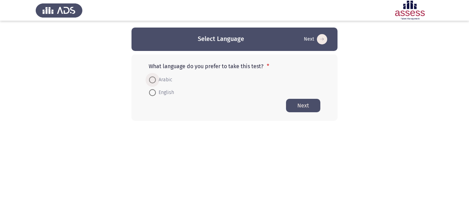
drag, startPoint x: 168, startPoint y: 79, endPoint x: 258, endPoint y: 104, distance: 93.5
click at [169, 79] on span "Arabic" at bounding box center [164, 80] width 16 height 8
click at [156, 79] on input "Arabic" at bounding box center [152, 79] width 7 height 7
radio input "true"
click at [315, 107] on button "Next" at bounding box center [303, 104] width 34 height 13
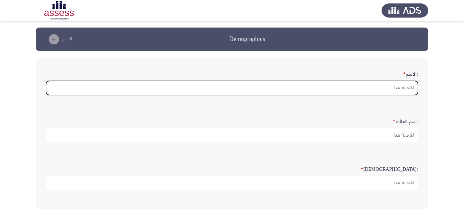
click at [362, 87] on input ":الاسم *" at bounding box center [232, 88] width 372 height 14
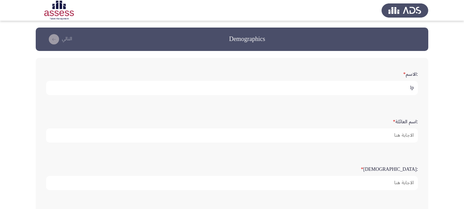
type input "l"
drag, startPoint x: 365, startPoint y: 90, endPoint x: 402, endPoint y: 88, distance: 37.2
click at [402, 88] on input "[PERSON_NAME]" at bounding box center [232, 88] width 372 height 14
click at [360, 91] on input "[PERSON_NAME]" at bounding box center [232, 88] width 372 height 14
drag, startPoint x: 365, startPoint y: 89, endPoint x: 402, endPoint y: 91, distance: 37.2
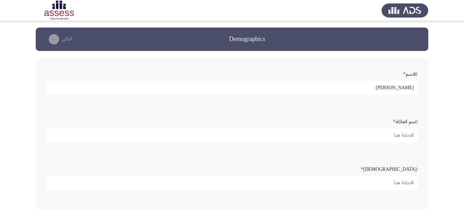
click at [402, 91] on input "[PERSON_NAME]" at bounding box center [232, 88] width 372 height 14
type input "[PERSON_NAME]"
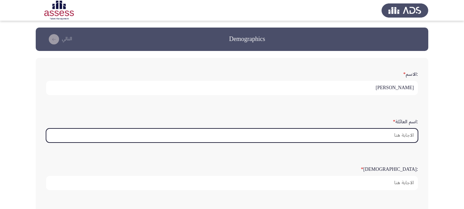
click at [389, 136] on input ":اسم العائلة *" at bounding box center [232, 135] width 372 height 14
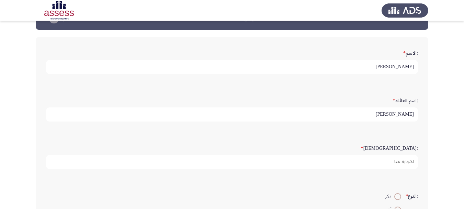
scroll to position [69, 0]
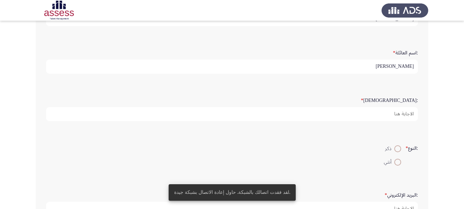
type input "[PERSON_NAME]"
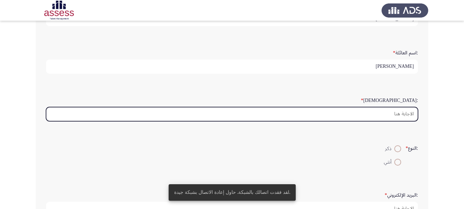
click at [385, 113] on input ":السن *" at bounding box center [232, 114] width 372 height 14
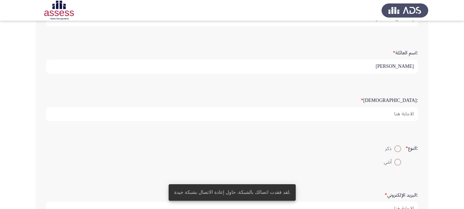
click at [395, 147] on span at bounding box center [398, 148] width 7 height 7
click at [395, 147] on input "ذكر" at bounding box center [398, 148] width 7 height 7
radio input "true"
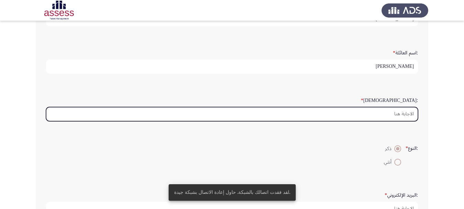
click at [388, 115] on input ":السن *" at bounding box center [232, 114] width 372 height 14
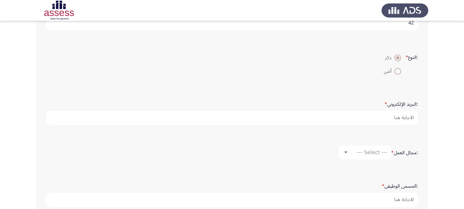
scroll to position [172, 0]
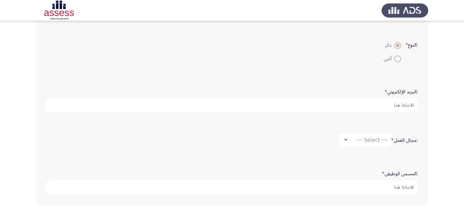
type input "42"
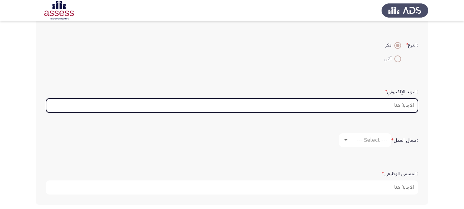
click at [377, 105] on input ":البريد الإلكتروني *" at bounding box center [232, 105] width 372 height 14
type input "و"
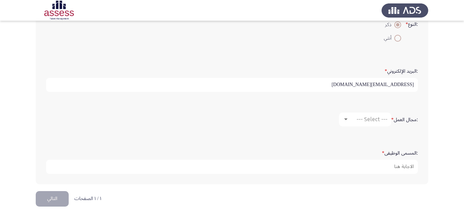
scroll to position [202, 0]
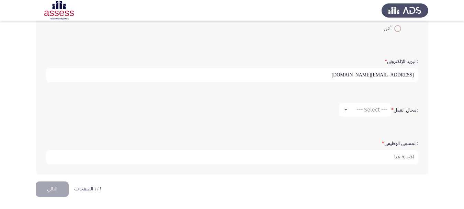
type input "[EMAIL_ADDRESS][DOMAIN_NAME]"
click at [347, 110] on div at bounding box center [345, 110] width 3 height 2
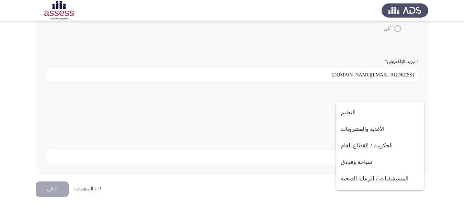
scroll to position [114, 0]
click at [299, 125] on div at bounding box center [232, 104] width 464 height 209
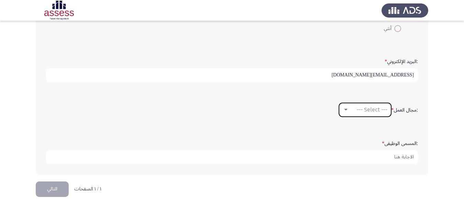
click at [383, 111] on span "--- Select ---" at bounding box center [372, 109] width 31 height 7
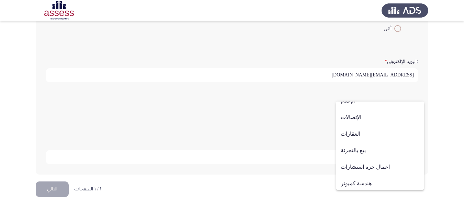
scroll to position [225, 0]
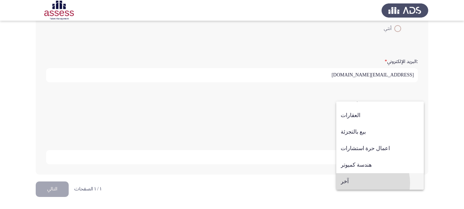
click at [360, 183] on span "آخر" at bounding box center [380, 181] width 79 height 16
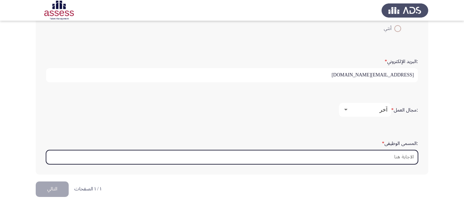
click at [385, 159] on input ":المسمى الوظيفى *" at bounding box center [232, 157] width 372 height 14
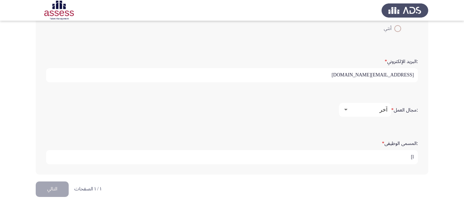
type input "l"
type input "مدير مشتريات المنطقة الحرة"
click at [47, 188] on button "التالي" at bounding box center [52, 188] width 33 height 15
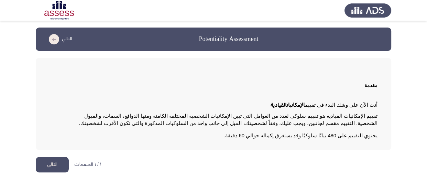
click at [48, 164] on button "التالي" at bounding box center [52, 164] width 33 height 15
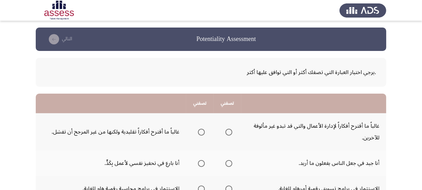
scroll to position [31, 0]
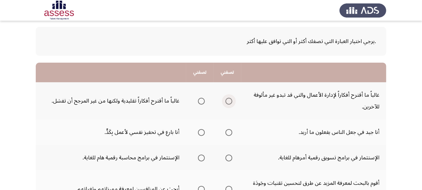
click at [228, 101] on span "Select an option" at bounding box center [228, 101] width 7 height 7
click at [228, 101] on input "Select an option" at bounding box center [228, 101] width 7 height 7
click at [230, 132] on span "Select an option" at bounding box center [228, 132] width 7 height 7
click at [230, 132] on input "Select an option" at bounding box center [228, 132] width 7 height 7
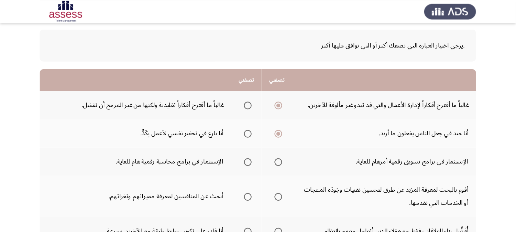
scroll to position [31, 0]
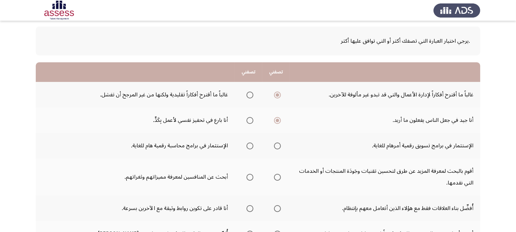
click at [250, 122] on span "Select an option" at bounding box center [249, 120] width 7 height 7
click at [250, 122] on input "Select an option" at bounding box center [249, 120] width 7 height 7
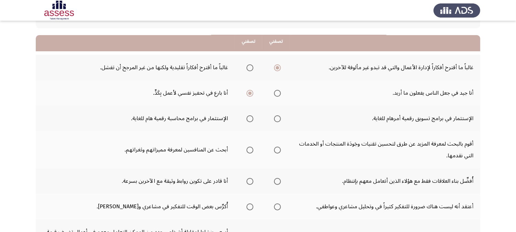
scroll to position [69, 0]
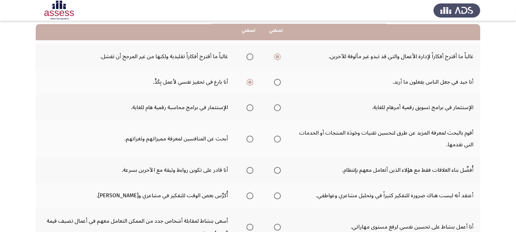
click at [274, 108] on span "Select an option" at bounding box center [277, 107] width 7 height 7
click at [274, 108] on input "Select an option" at bounding box center [277, 107] width 7 height 7
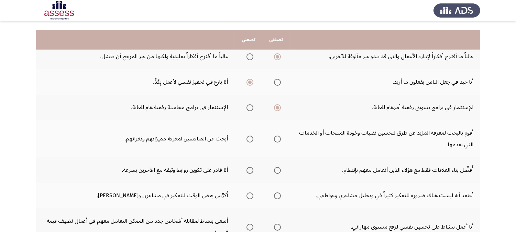
scroll to position [108, 0]
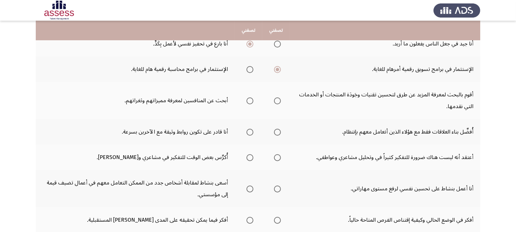
click at [276, 102] on span "Select an option" at bounding box center [277, 100] width 7 height 7
click at [276, 102] on input "Select an option" at bounding box center [277, 100] width 7 height 7
click at [248, 135] on span "Select an option" at bounding box center [249, 132] width 7 height 7
click at [248, 135] on input "Select an option" at bounding box center [249, 132] width 7 height 7
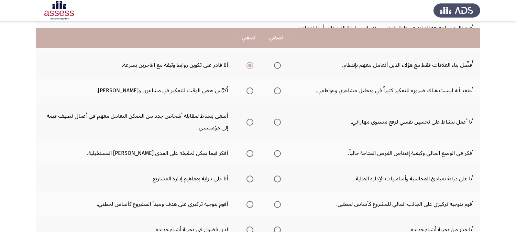
scroll to position [184, 0]
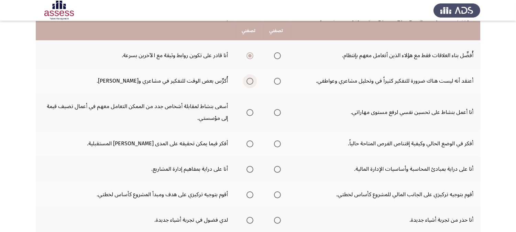
click at [247, 82] on span "Select an option" at bounding box center [249, 81] width 7 height 7
click at [247, 82] on input "Select an option" at bounding box center [249, 81] width 7 height 7
click at [276, 115] on span "Select an option" at bounding box center [277, 112] width 7 height 7
click at [276, 115] on input "Select an option" at bounding box center [277, 112] width 7 height 7
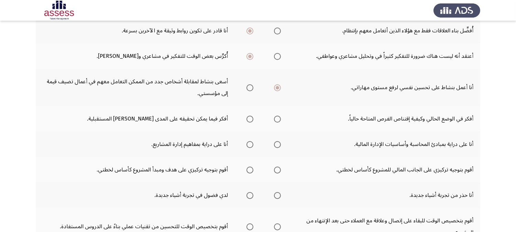
scroll to position [222, 0]
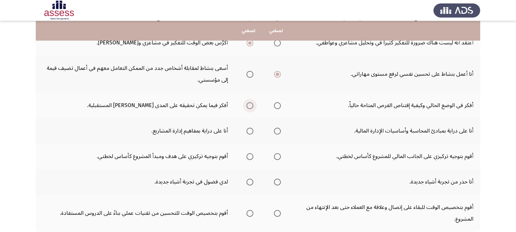
click at [250, 109] on span "Select an option" at bounding box center [249, 105] width 7 height 7
click at [250, 109] on input "Select an option" at bounding box center [249, 105] width 7 height 7
click at [276, 133] on span "Select an option" at bounding box center [277, 131] width 7 height 7
click at [276, 133] on input "Select an option" at bounding box center [277, 131] width 7 height 7
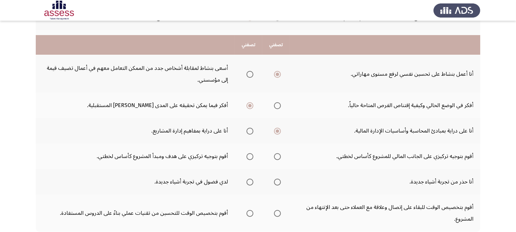
scroll to position [260, 0]
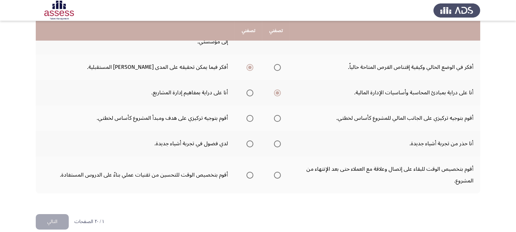
click at [250, 121] on span "Select an option" at bounding box center [249, 118] width 7 height 7
click at [250, 121] on input "Select an option" at bounding box center [249, 118] width 7 height 7
click at [248, 146] on span "Select an option" at bounding box center [249, 143] width 7 height 7
click at [248, 146] on input "Select an option" at bounding box center [249, 143] width 7 height 7
click at [250, 176] on span "Select an option" at bounding box center [249, 174] width 7 height 7
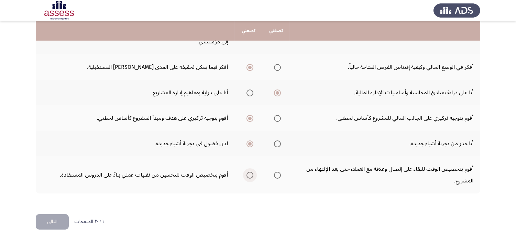
click at [250, 176] on input "Select an option" at bounding box center [249, 174] width 7 height 7
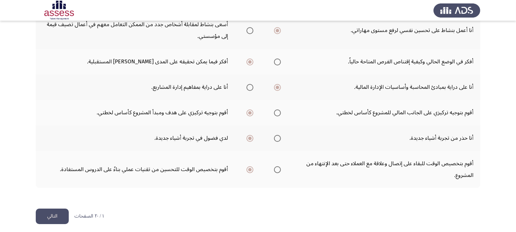
scroll to position [267, 0]
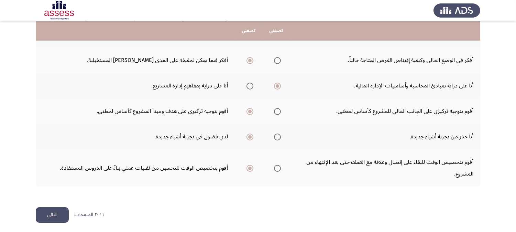
click at [59, 208] on button "التالي" at bounding box center [52, 214] width 33 height 15
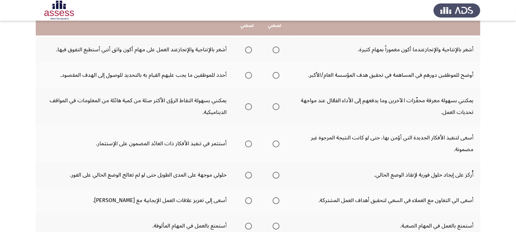
scroll to position [38, 0]
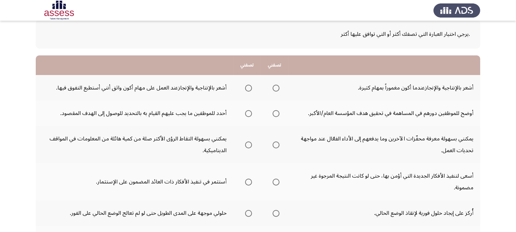
click at [278, 87] on span "Select an option" at bounding box center [276, 88] width 7 height 7
click at [278, 87] on input "Select an option" at bounding box center [276, 88] width 7 height 7
click at [273, 114] on span "Select an option" at bounding box center [276, 113] width 7 height 7
click at [273, 114] on input "Select an option" at bounding box center [276, 113] width 7 height 7
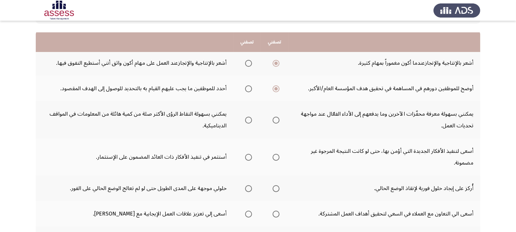
scroll to position [76, 0]
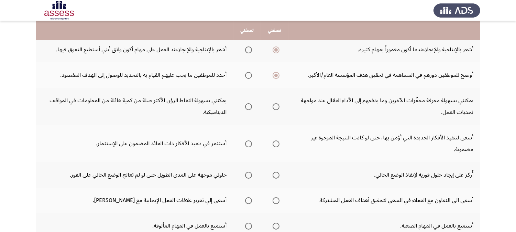
click at [277, 108] on span "Select an option" at bounding box center [276, 106] width 7 height 7
click at [277, 108] on input "Select an option" at bounding box center [276, 106] width 7 height 7
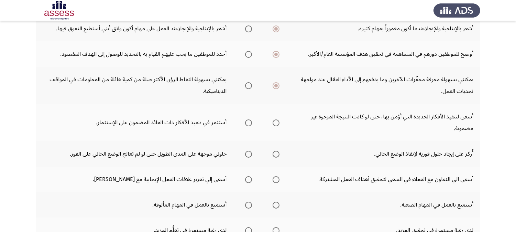
scroll to position [114, 0]
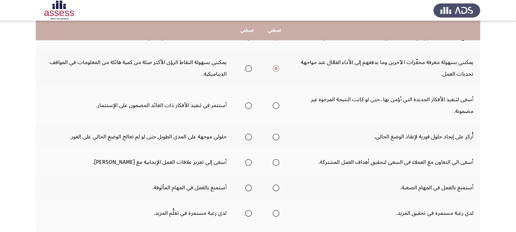
click at [277, 105] on span "Select an option" at bounding box center [276, 105] width 7 height 7
click at [277, 105] on input "Select an option" at bounding box center [276, 105] width 7 height 7
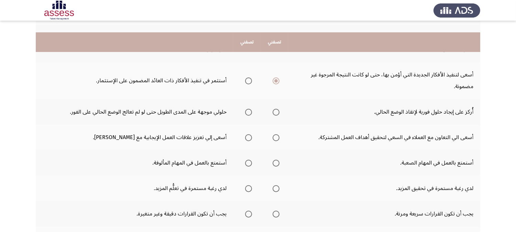
scroll to position [153, 0]
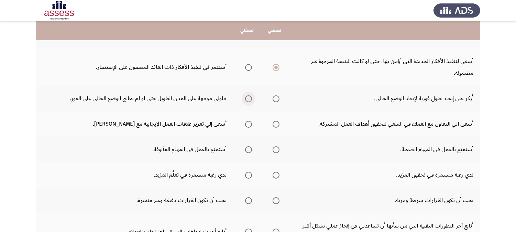
click at [247, 100] on span "Select an option" at bounding box center [248, 98] width 7 height 7
click at [247, 100] on input "Select an option" at bounding box center [248, 98] width 7 height 7
click at [277, 128] on span "Select an option" at bounding box center [276, 124] width 7 height 7
click at [277, 128] on input "Select an option" at bounding box center [276, 124] width 7 height 7
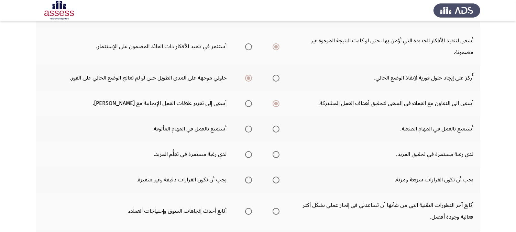
scroll to position [191, 0]
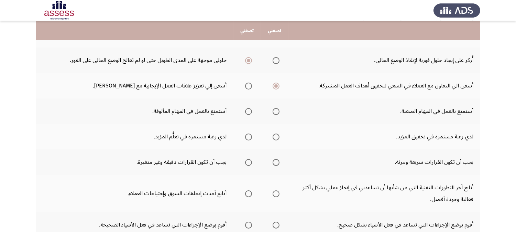
click at [274, 112] on span "Select an option" at bounding box center [276, 111] width 7 height 7
click at [274, 112] on input "Select an option" at bounding box center [276, 111] width 7 height 7
click at [252, 137] on span "Select an option" at bounding box center [248, 136] width 7 height 7
click at [252, 137] on input "Select an option" at bounding box center [248, 136] width 7 height 7
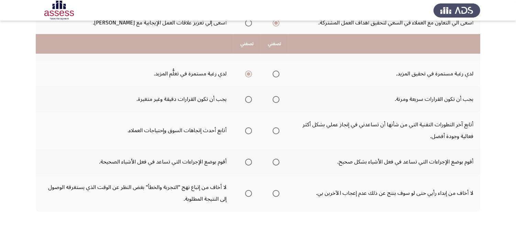
scroll to position [267, 0]
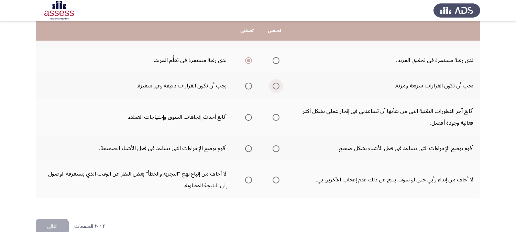
click at [275, 87] on span "Select an option" at bounding box center [276, 85] width 7 height 7
click at [275, 87] on input "Select an option" at bounding box center [276, 85] width 7 height 7
click at [252, 120] on span "Select an option" at bounding box center [248, 117] width 7 height 7
click at [252, 120] on input "Select an option" at bounding box center [248, 117] width 7 height 7
click at [276, 120] on span "Select an option" at bounding box center [276, 117] width 7 height 7
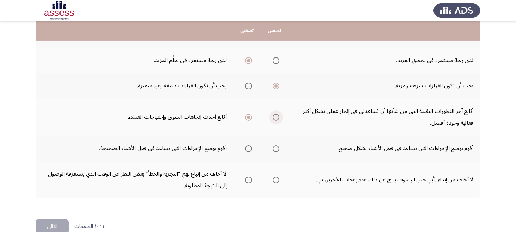
click at [276, 120] on input "Select an option" at bounding box center [276, 117] width 7 height 7
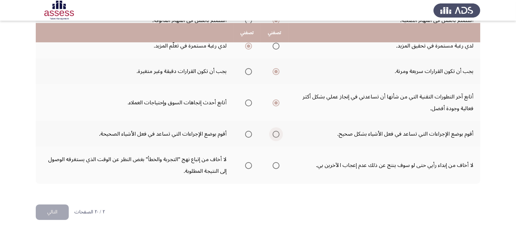
click at [276, 135] on span "Select an option" at bounding box center [276, 134] width 7 height 7
click at [276, 135] on input "Select an option" at bounding box center [276, 134] width 7 height 7
click at [276, 165] on span "Select an option" at bounding box center [276, 165] width 7 height 7
click at [276, 165] on input "Select an option" at bounding box center [276, 165] width 7 height 7
click at [52, 208] on button "التالي" at bounding box center [52, 211] width 33 height 15
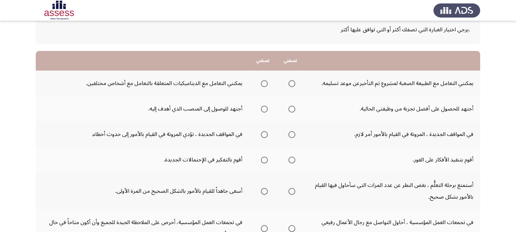
scroll to position [4, 0]
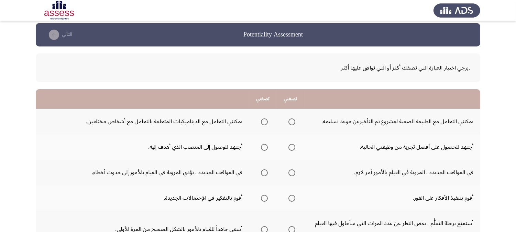
click at [293, 124] on span "Select an option" at bounding box center [291, 121] width 7 height 7
click at [293, 124] on input "Select an option" at bounding box center [291, 121] width 7 height 7
click at [263, 122] on span "Select an option" at bounding box center [264, 121] width 7 height 7
click at [263, 122] on input "Select an option" at bounding box center [264, 121] width 7 height 7
click at [290, 121] on span "Select an option" at bounding box center [291, 121] width 7 height 7
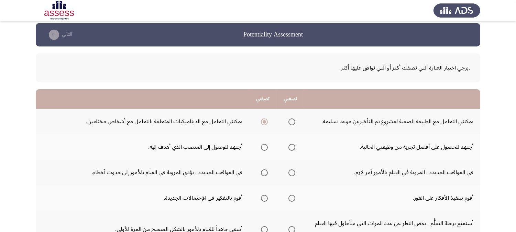
click at [290, 121] on input "Select an option" at bounding box center [291, 121] width 7 height 7
click at [263, 144] on span "Select an option" at bounding box center [264, 147] width 7 height 7
click at [263, 144] on input "Select an option" at bounding box center [264, 147] width 7 height 7
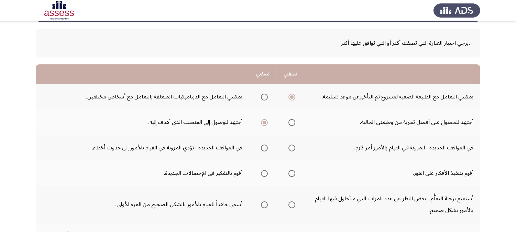
scroll to position [43, 0]
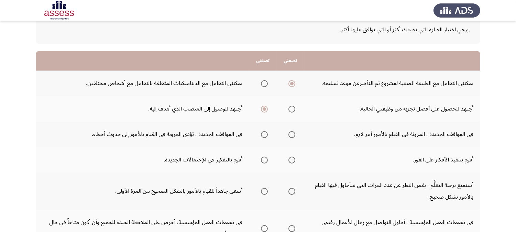
click at [293, 135] on span "Select an option" at bounding box center [291, 134] width 7 height 7
click at [293, 135] on input "Select an option" at bounding box center [291, 134] width 7 height 7
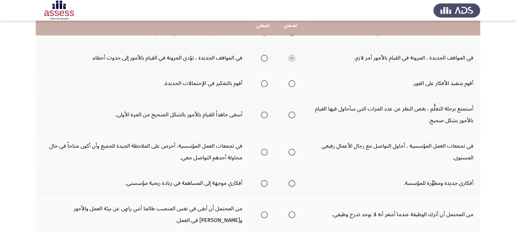
scroll to position [81, 0]
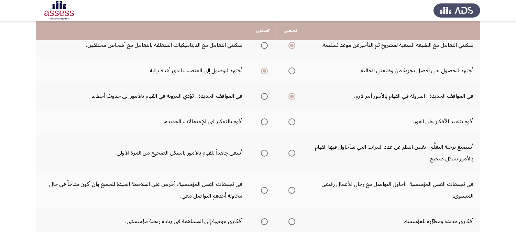
click at [266, 122] on span "Select an option" at bounding box center [264, 121] width 7 height 7
click at [266, 122] on input "Select an option" at bounding box center [264, 121] width 7 height 7
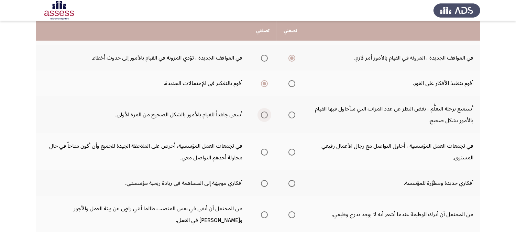
click at [262, 116] on span "Select an option" at bounding box center [264, 114] width 7 height 7
click at [262, 116] on input "Select an option" at bounding box center [264, 114] width 7 height 7
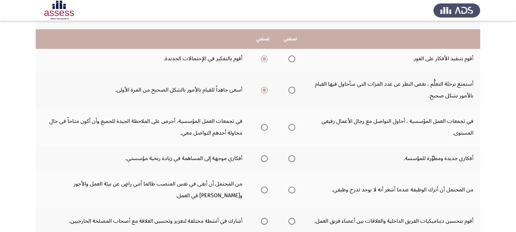
scroll to position [157, 0]
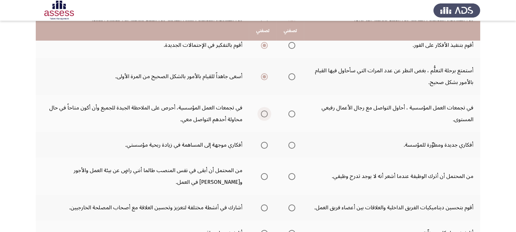
click at [263, 115] on span "Select an option" at bounding box center [264, 113] width 7 height 7
click at [263, 115] on input "Select an option" at bounding box center [264, 113] width 7 height 7
click at [293, 148] on span "Select an option" at bounding box center [291, 145] width 7 height 7
click at [293, 148] on input "Select an option" at bounding box center [291, 145] width 7 height 7
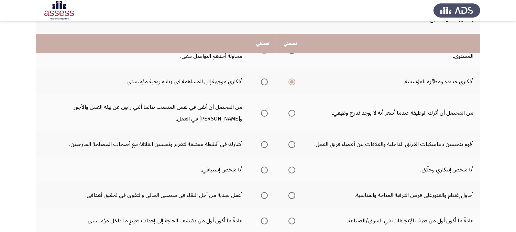
scroll to position [234, 0]
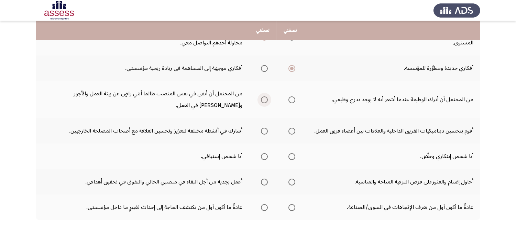
click at [265, 102] on span "Select an option" at bounding box center [264, 99] width 7 height 7
click at [265, 102] on input "Select an option" at bounding box center [264, 99] width 7 height 7
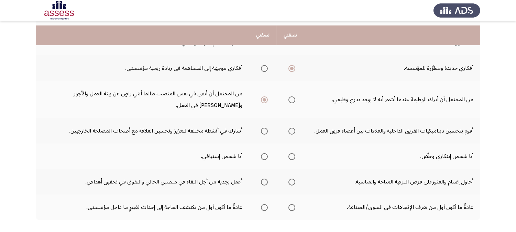
scroll to position [272, 0]
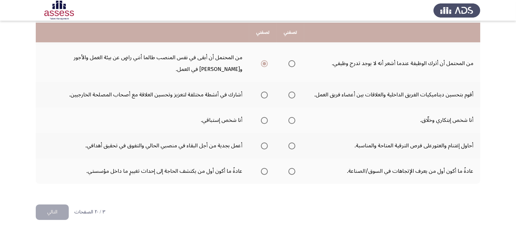
click at [291, 92] on span "Select an option" at bounding box center [291, 94] width 7 height 7
click at [291, 92] on input "Select an option" at bounding box center [291, 94] width 7 height 7
click at [290, 123] on span "Select an option" at bounding box center [291, 120] width 7 height 7
click at [290, 123] on input "Select an option" at bounding box center [291, 120] width 7 height 7
click at [261, 144] on span "Select an option" at bounding box center [264, 145] width 7 height 7
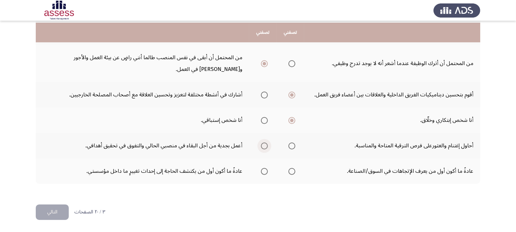
click at [261, 144] on input "Select an option" at bounding box center [264, 145] width 7 height 7
click at [260, 171] on label "Select an option" at bounding box center [263, 171] width 10 height 7
click at [261, 171] on input "Select an option" at bounding box center [264, 171] width 7 height 7
click at [44, 207] on button "التالي" at bounding box center [52, 211] width 33 height 15
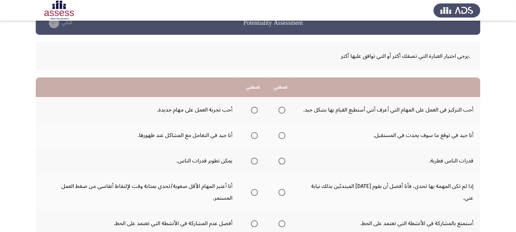
scroll to position [0, 0]
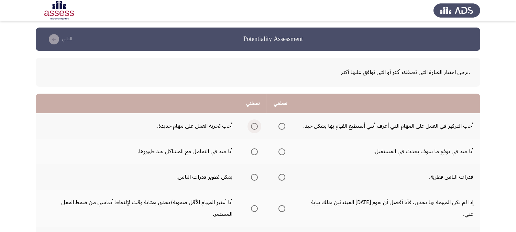
click at [256, 126] on span "Select an option" at bounding box center [254, 126] width 7 height 7
click at [256, 126] on input "Select an option" at bounding box center [254, 126] width 7 height 7
click at [282, 149] on span "Select an option" at bounding box center [281, 151] width 7 height 7
click at [282, 149] on input "Select an option" at bounding box center [281, 151] width 7 height 7
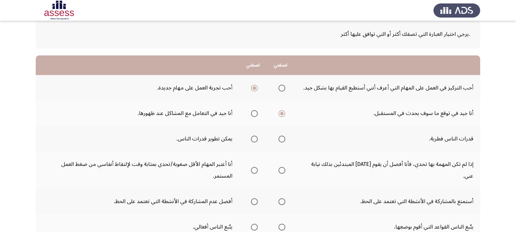
click at [253, 137] on span "Select an option" at bounding box center [254, 138] width 7 height 7
click at [253, 137] on input "Select an option" at bounding box center [254, 138] width 7 height 7
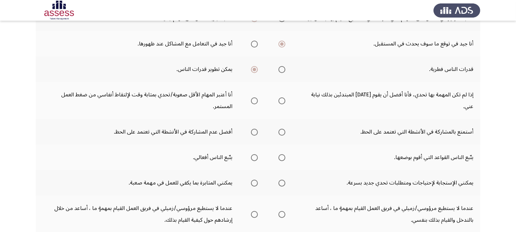
scroll to position [114, 0]
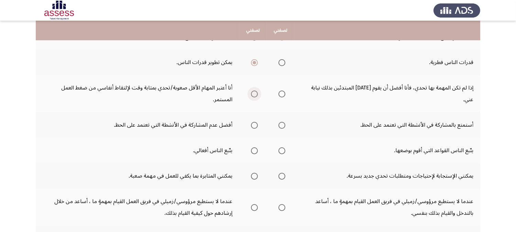
click at [253, 97] on span "Select an option" at bounding box center [254, 93] width 7 height 7
click at [253, 97] on input "Select an option" at bounding box center [254, 93] width 7 height 7
click at [255, 124] on span "Select an option" at bounding box center [254, 125] width 7 height 7
click at [255, 124] on input "Select an option" at bounding box center [254, 125] width 7 height 7
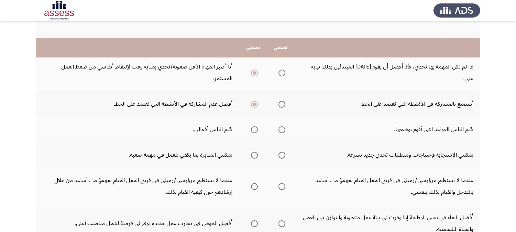
scroll to position [153, 0]
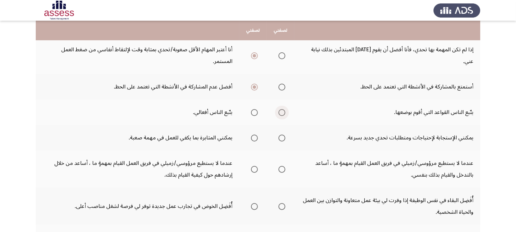
click at [285, 115] on span "Select an option" at bounding box center [281, 112] width 7 height 7
click at [285, 115] on input "Select an option" at bounding box center [281, 112] width 7 height 7
click at [257, 115] on span "Select an option" at bounding box center [254, 112] width 7 height 7
click at [257, 115] on input "Select an option" at bounding box center [254, 112] width 7 height 7
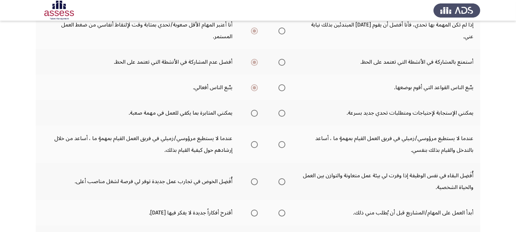
scroll to position [191, 0]
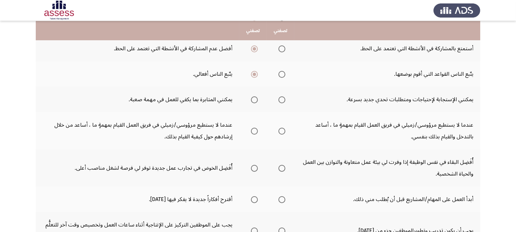
click at [283, 74] on span "Select an option" at bounding box center [281, 74] width 7 height 7
click at [283, 74] on input "Select an option" at bounding box center [281, 74] width 7 height 7
click at [280, 101] on span "Select an option" at bounding box center [281, 99] width 7 height 7
click at [280, 101] on input "Select an option" at bounding box center [281, 99] width 7 height 7
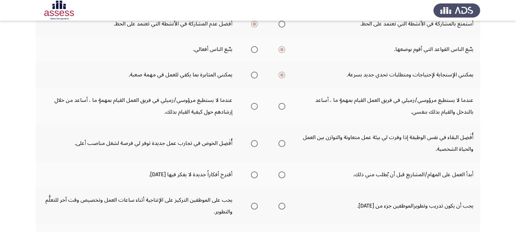
scroll to position [229, 0]
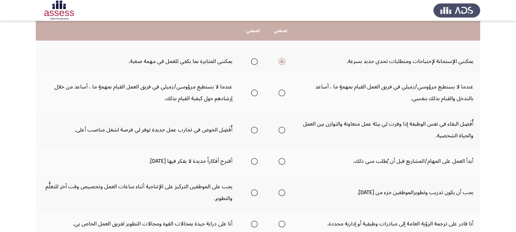
click at [253, 92] on span "Select an option" at bounding box center [254, 92] width 7 height 7
click at [253, 92] on input "Select an option" at bounding box center [254, 92] width 7 height 7
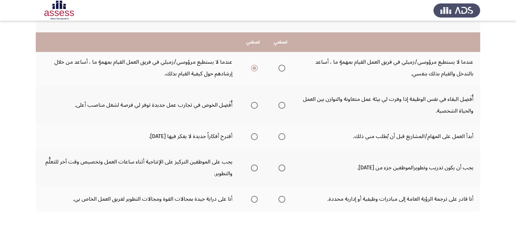
scroll to position [267, 0]
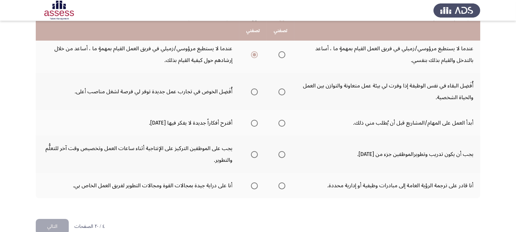
click at [284, 93] on span "Select an option" at bounding box center [281, 91] width 7 height 7
click at [284, 93] on input "Select an option" at bounding box center [281, 91] width 7 height 7
click at [252, 124] on span "Select an option" at bounding box center [254, 123] width 7 height 7
click at [252, 124] on input "Select an option" at bounding box center [254, 123] width 7 height 7
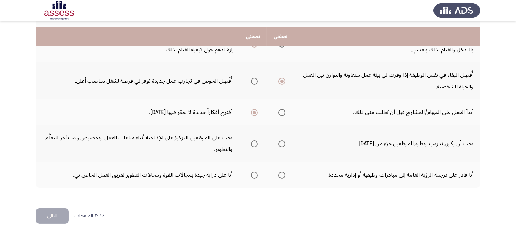
scroll to position [284, 0]
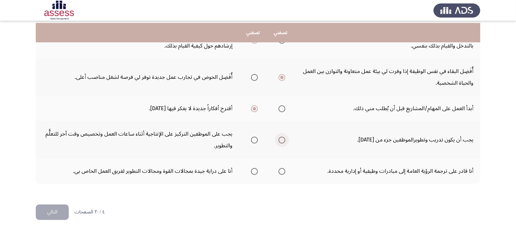
click at [281, 139] on span "Select an option" at bounding box center [281, 139] width 7 height 7
click at [281, 139] on input "Select an option" at bounding box center [281, 139] width 7 height 7
click at [254, 171] on span "Select an option" at bounding box center [254, 171] width 0 height 0
click at [255, 171] on input "Select an option" at bounding box center [254, 171] width 7 height 7
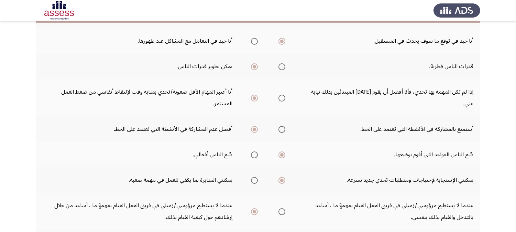
scroll to position [93, 0]
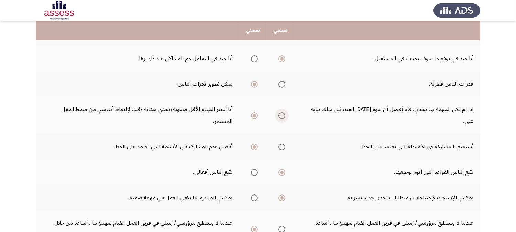
click at [283, 118] on span "Select an option" at bounding box center [281, 115] width 7 height 7
click at [283, 118] on input "Select an option" at bounding box center [281, 115] width 7 height 7
click at [257, 118] on span "Select an option" at bounding box center [254, 115] width 7 height 7
click at [257, 118] on input "Select an option" at bounding box center [254, 115] width 7 height 7
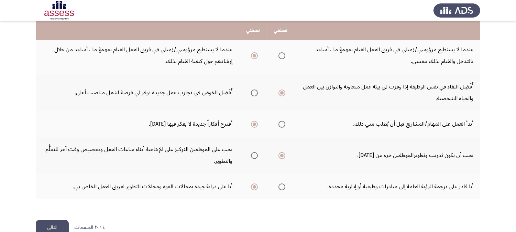
scroll to position [284, 0]
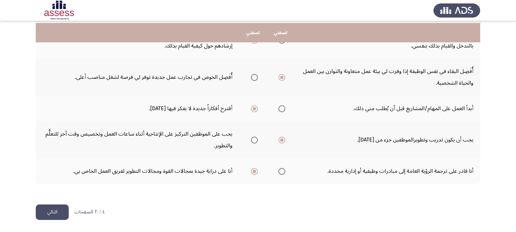
click at [55, 208] on button "التالي" at bounding box center [52, 211] width 33 height 15
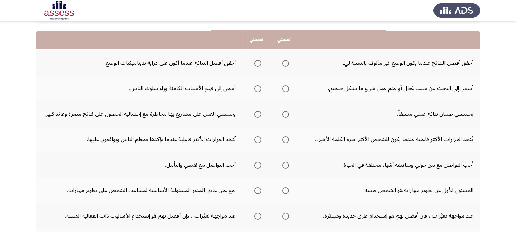
scroll to position [76, 0]
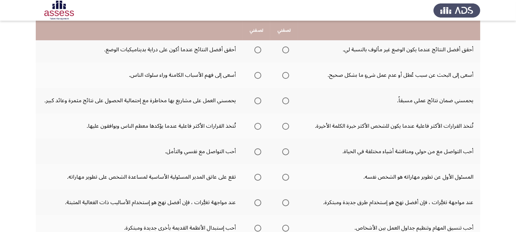
click at [256, 50] on span "Select an option" at bounding box center [257, 49] width 7 height 7
click at [256, 50] on input "Select an option" at bounding box center [257, 49] width 7 height 7
click at [284, 75] on span "Select an option" at bounding box center [285, 75] width 7 height 7
click at [284, 75] on input "Select an option" at bounding box center [285, 75] width 7 height 7
click at [287, 102] on span "Select an option" at bounding box center [285, 100] width 7 height 7
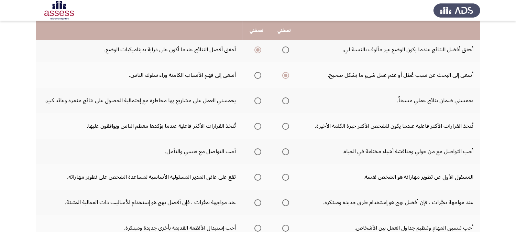
click at [287, 102] on input "Select an option" at bounding box center [285, 100] width 7 height 7
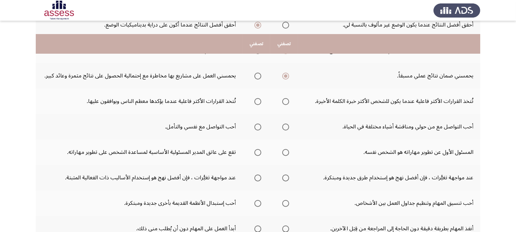
scroll to position [114, 0]
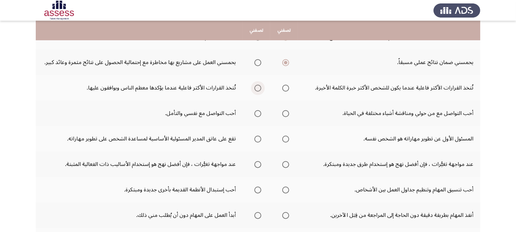
click at [258, 88] on span "Select an option" at bounding box center [257, 88] width 7 height 7
click at [258, 88] on input "Select an option" at bounding box center [257, 88] width 7 height 7
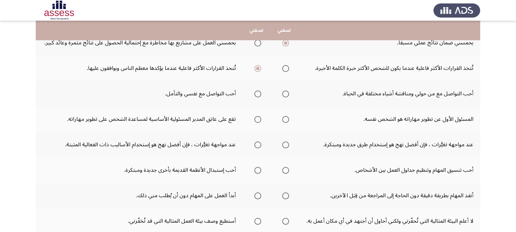
scroll to position [153, 0]
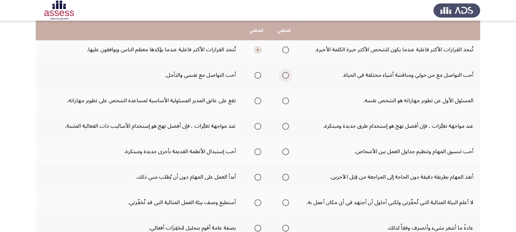
click at [287, 78] on span "Select an option" at bounding box center [285, 75] width 7 height 7
click at [287, 78] on input "Select an option" at bounding box center [285, 75] width 7 height 7
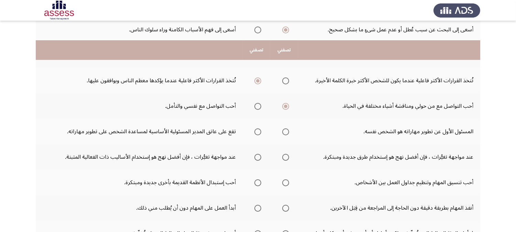
scroll to position [160, 0]
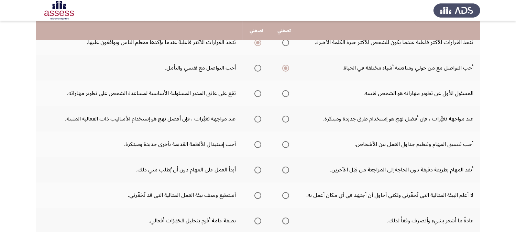
click at [258, 93] on span "Select an option" at bounding box center [257, 93] width 7 height 7
click at [258, 93] on input "Select an option" at bounding box center [257, 93] width 7 height 7
click at [287, 121] on span "Select an option" at bounding box center [285, 118] width 7 height 7
click at [287, 121] on input "Select an option" at bounding box center [285, 118] width 7 height 7
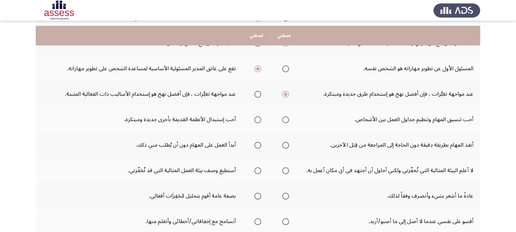
scroll to position [198, 0]
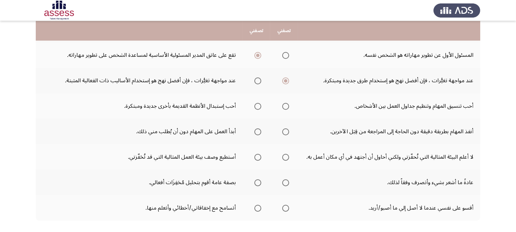
click at [257, 108] on span "Select an option" at bounding box center [257, 106] width 7 height 7
click at [257, 108] on input "Select an option" at bounding box center [257, 106] width 7 height 7
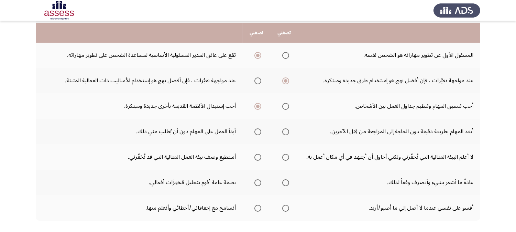
scroll to position [236, 0]
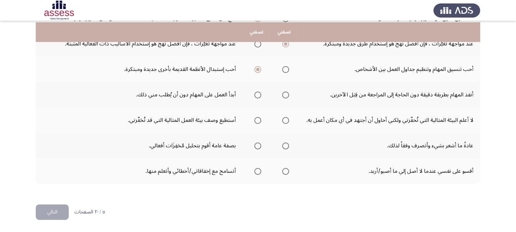
click at [255, 93] on span "Select an option" at bounding box center [257, 94] width 7 height 7
click at [255, 93] on input "Select an option" at bounding box center [257, 94] width 7 height 7
click at [258, 121] on span "Select an option" at bounding box center [257, 120] width 7 height 7
click at [258, 121] on input "Select an option" at bounding box center [257, 120] width 7 height 7
click at [253, 148] on label "Select an option" at bounding box center [257, 145] width 10 height 7
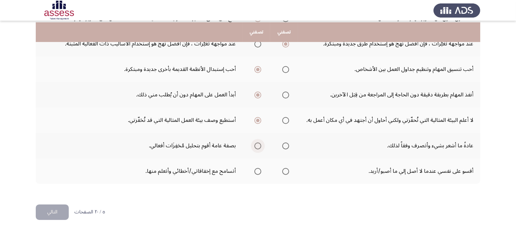
click at [254, 148] on input "Select an option" at bounding box center [257, 145] width 7 height 7
click at [286, 171] on span "Select an option" at bounding box center [285, 171] width 7 height 7
click at [286, 171] on input "Select an option" at bounding box center [285, 171] width 7 height 7
click at [50, 208] on button "التالي" at bounding box center [52, 211] width 33 height 15
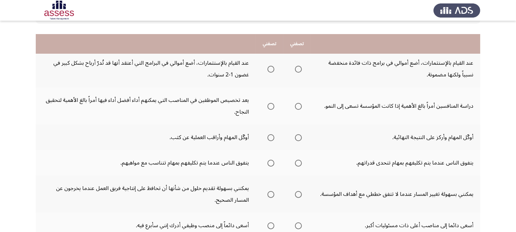
scroll to position [76, 0]
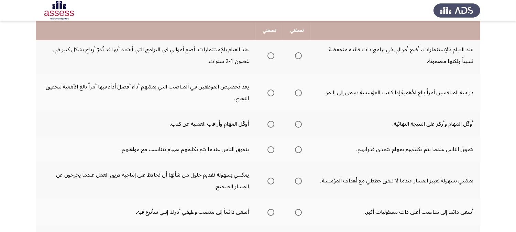
click at [270, 57] on span "Select an option" at bounding box center [270, 55] width 7 height 7
click at [270, 57] on input "Select an option" at bounding box center [270, 55] width 7 height 7
click at [273, 95] on span "Select an option" at bounding box center [270, 92] width 7 height 7
click at [273, 95] on input "Select an option" at bounding box center [270, 92] width 7 height 7
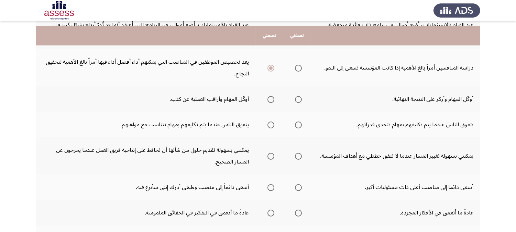
scroll to position [114, 0]
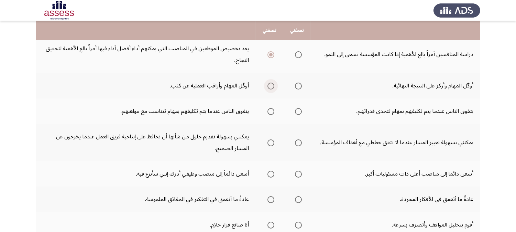
click at [266, 85] on label "Select an option" at bounding box center [270, 85] width 10 height 7
click at [267, 85] on input "Select an option" at bounding box center [270, 85] width 7 height 7
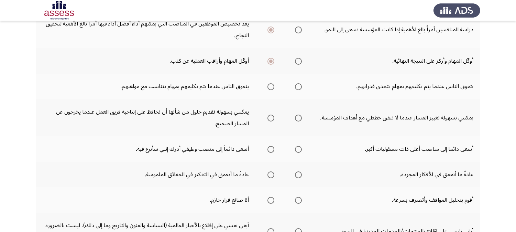
scroll to position [153, 0]
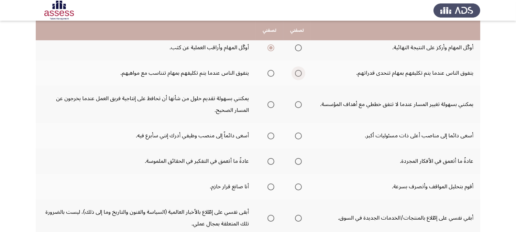
click at [300, 76] on span "Select an option" at bounding box center [298, 73] width 7 height 7
click at [300, 76] on input "Select an option" at bounding box center [298, 73] width 7 height 7
click at [272, 106] on span "Select an option" at bounding box center [270, 104] width 7 height 7
click at [272, 106] on input "Select an option" at bounding box center [270, 104] width 7 height 7
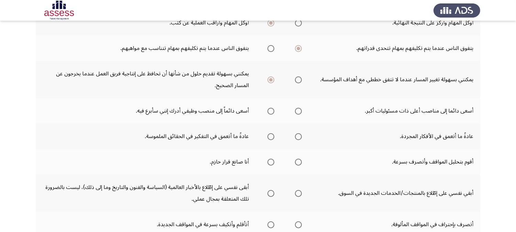
scroll to position [191, 0]
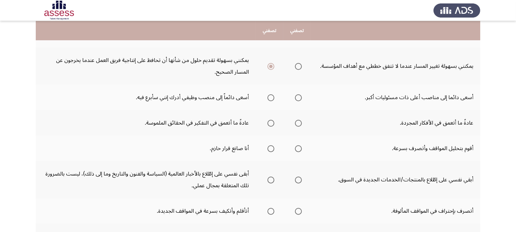
click at [300, 101] on span "Select an option" at bounding box center [298, 97] width 7 height 7
click at [300, 101] on input "Select an option" at bounding box center [298, 97] width 7 height 7
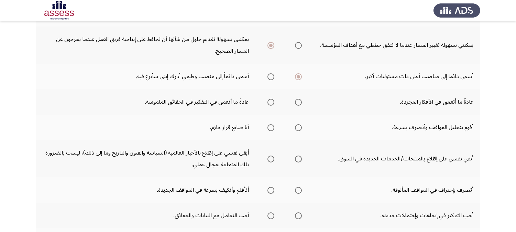
scroll to position [229, 0]
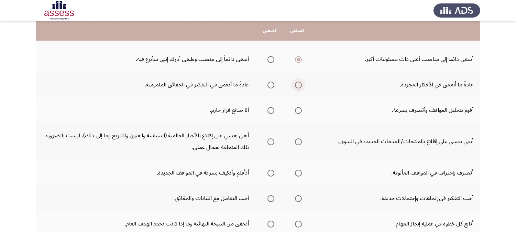
click at [299, 85] on span "Select an option" at bounding box center [298, 84] width 7 height 7
click at [299, 85] on input "Select an option" at bounding box center [298, 84] width 7 height 7
click at [298, 112] on span "Select an option" at bounding box center [298, 110] width 7 height 7
click at [298, 112] on input "Select an option" at bounding box center [298, 110] width 7 height 7
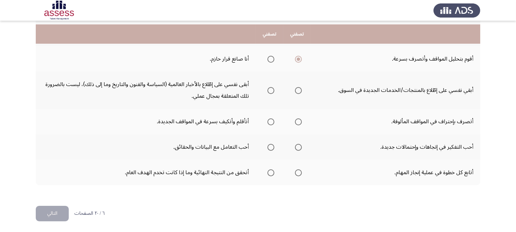
scroll to position [284, 0]
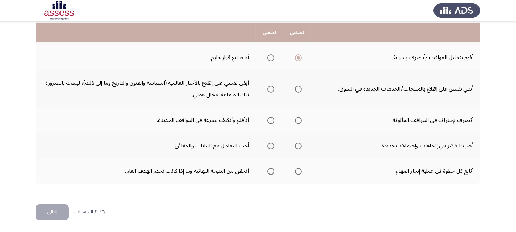
click at [298, 91] on span "Select an option" at bounding box center [298, 89] width 7 height 7
click at [298, 91] on input "Select an option" at bounding box center [298, 89] width 7 height 7
click at [273, 123] on span "Select an option" at bounding box center [270, 120] width 7 height 7
click at [273, 123] on input "Select an option" at bounding box center [270, 120] width 7 height 7
click at [300, 149] on mat-radio-group "Select an option" at bounding box center [297, 146] width 10 height 12
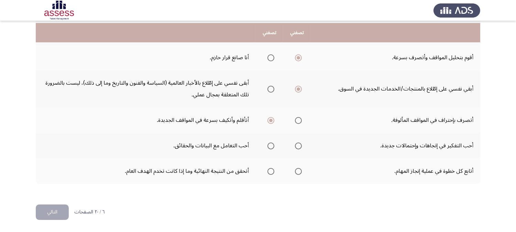
click at [298, 146] on span "Select an option" at bounding box center [298, 145] width 7 height 7
click at [298, 146] on input "Select an option" at bounding box center [298, 145] width 7 height 7
click at [297, 173] on span "Select an option" at bounding box center [298, 171] width 7 height 7
click at [297, 173] on input "Select an option" at bounding box center [298, 171] width 7 height 7
click at [51, 208] on button "التالي" at bounding box center [52, 211] width 33 height 15
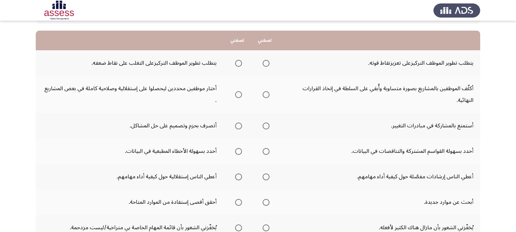
scroll to position [76, 0]
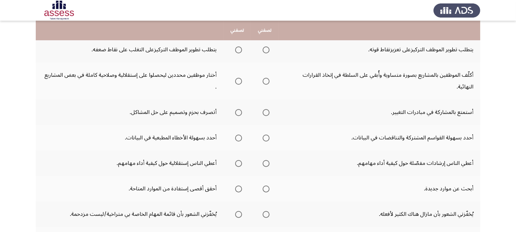
click at [238, 52] on span "Select an option" at bounding box center [238, 49] width 7 height 7
click at [238, 52] on input "Select an option" at bounding box center [238, 49] width 7 height 7
click at [266, 82] on span "Select an option" at bounding box center [266, 81] width 7 height 7
click at [266, 82] on input "Select an option" at bounding box center [266, 81] width 7 height 7
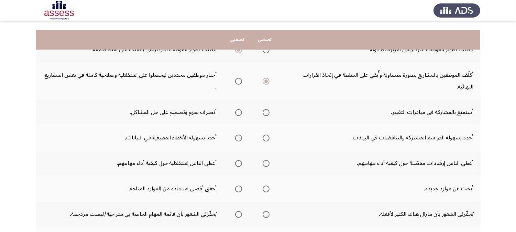
scroll to position [114, 0]
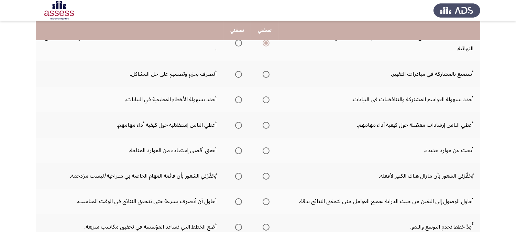
click at [267, 74] on span "Select an option" at bounding box center [266, 74] width 7 height 7
click at [267, 74] on input "Select an option" at bounding box center [266, 74] width 7 height 7
click at [267, 101] on span "Select an option" at bounding box center [266, 99] width 7 height 7
click at [267, 101] on input "Select an option" at bounding box center [266, 99] width 7 height 7
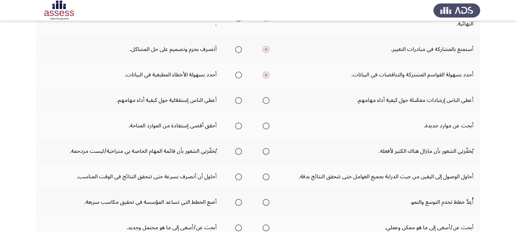
scroll to position [153, 0]
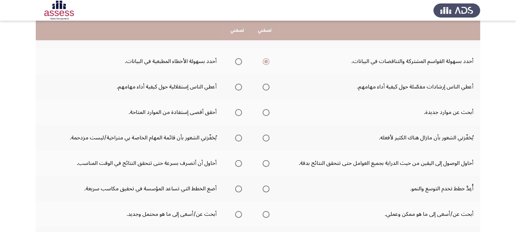
click at [241, 88] on span "Select an option" at bounding box center [238, 87] width 7 height 7
click at [241, 88] on input "Select an option" at bounding box center [238, 87] width 7 height 7
click at [267, 114] on span "Select an option" at bounding box center [266, 112] width 7 height 7
click at [267, 114] on input "Select an option" at bounding box center [266, 112] width 7 height 7
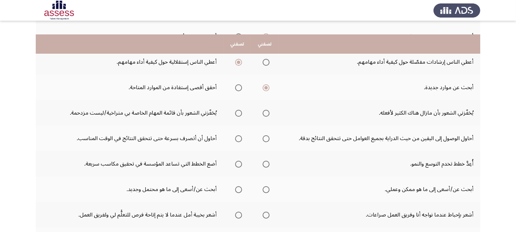
scroll to position [191, 0]
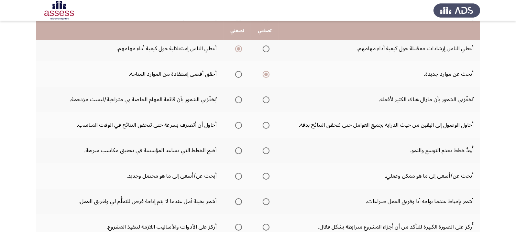
click at [265, 100] on span "Select an option" at bounding box center [266, 99] width 7 height 7
click at [265, 100] on input "Select an option" at bounding box center [266, 99] width 7 height 7
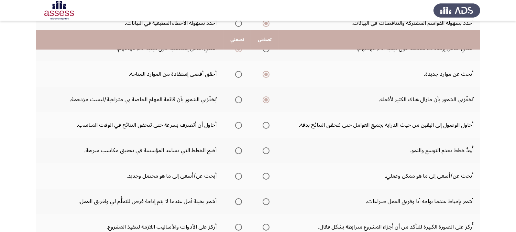
scroll to position [229, 0]
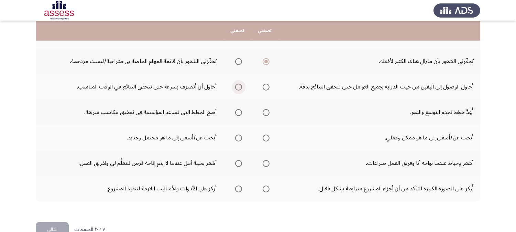
click at [238, 87] on span "Select an option" at bounding box center [238, 87] width 7 height 7
click at [238, 87] on input "Select an option" at bounding box center [238, 87] width 7 height 7
click at [266, 114] on span "Select an option" at bounding box center [266, 112] width 7 height 7
click at [266, 114] on input "Select an option" at bounding box center [266, 112] width 7 height 7
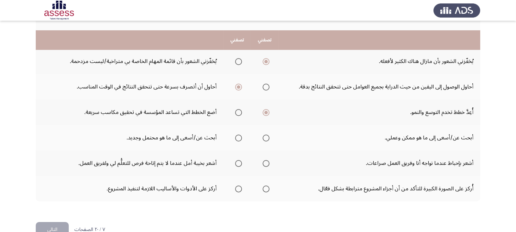
scroll to position [248, 0]
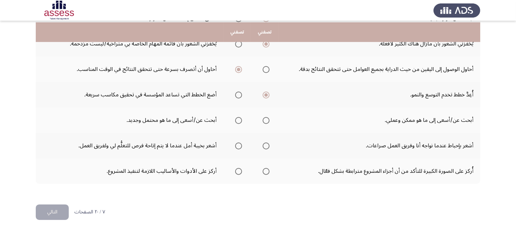
click at [240, 122] on span "Select an option" at bounding box center [238, 120] width 7 height 7
click at [240, 122] on input "Select an option" at bounding box center [238, 120] width 7 height 7
click at [236, 145] on span "Select an option" at bounding box center [238, 145] width 7 height 7
click at [236, 145] on input "Select an option" at bounding box center [238, 145] width 7 height 7
click at [266, 171] on span "Select an option" at bounding box center [266, 171] width 0 height 0
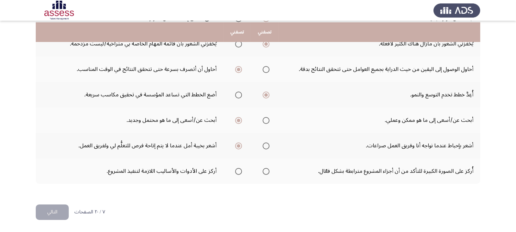
click at [267, 171] on input "Select an option" at bounding box center [266, 171] width 7 height 7
click at [49, 208] on button "التالي" at bounding box center [52, 211] width 33 height 15
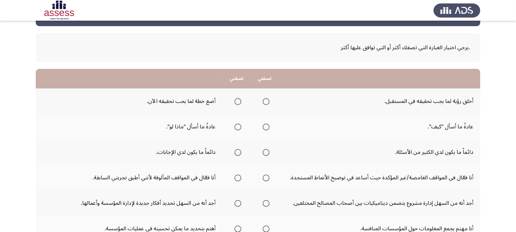
scroll to position [38, 0]
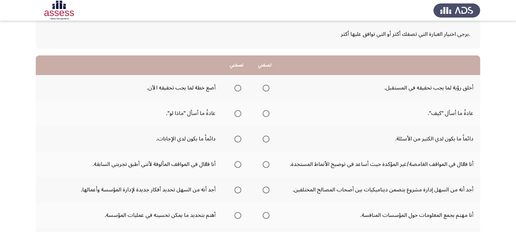
click at [266, 88] on span "Select an option" at bounding box center [266, 88] width 7 height 7
click at [266, 88] on input "Select an option" at bounding box center [266, 88] width 7 height 7
click at [266, 112] on span "Select an option" at bounding box center [266, 113] width 7 height 7
click at [266, 112] on input "Select an option" at bounding box center [266, 113] width 7 height 7
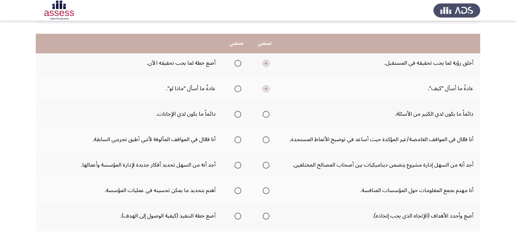
scroll to position [76, 0]
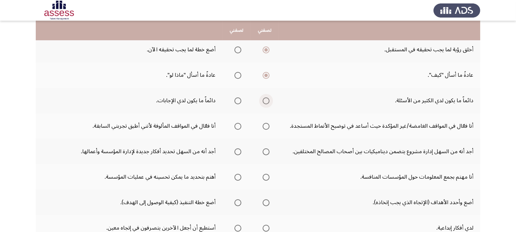
click at [266, 103] on span "Select an option" at bounding box center [266, 100] width 7 height 7
click at [266, 103] on input "Select an option" at bounding box center [266, 100] width 7 height 7
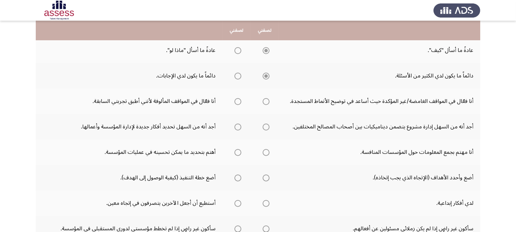
scroll to position [114, 0]
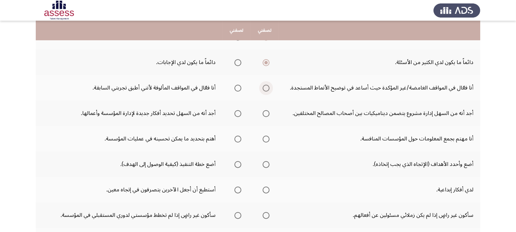
click at [266, 88] on span "Select an option" at bounding box center [266, 88] width 7 height 7
click at [266, 88] on input "Select an option" at bounding box center [266, 88] width 7 height 7
click at [235, 113] on span "Select an option" at bounding box center [237, 113] width 7 height 7
click at [235, 113] on input "Select an option" at bounding box center [237, 113] width 7 height 7
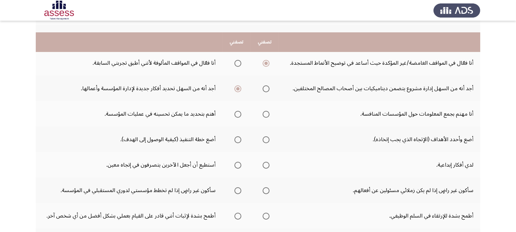
scroll to position [153, 0]
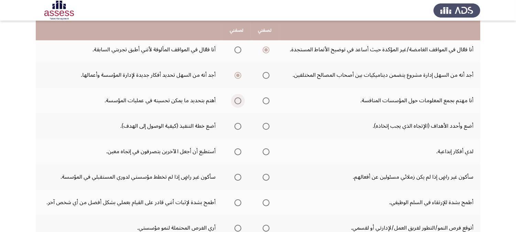
click at [238, 100] on span "Select an option" at bounding box center [237, 100] width 7 height 7
click at [238, 100] on input "Select an option" at bounding box center [237, 100] width 7 height 7
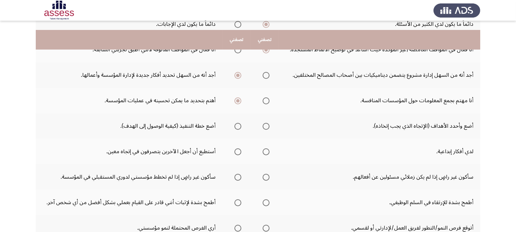
scroll to position [191, 0]
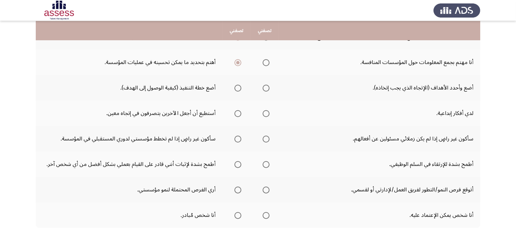
click at [237, 90] on span "Select an option" at bounding box center [237, 88] width 7 height 7
click at [237, 90] on input "Select an option" at bounding box center [237, 88] width 7 height 7
click at [265, 115] on span "Select an option" at bounding box center [266, 113] width 7 height 7
click at [265, 115] on input "Select an option" at bounding box center [266, 113] width 7 height 7
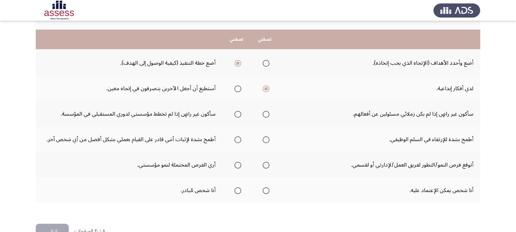
scroll to position [229, 0]
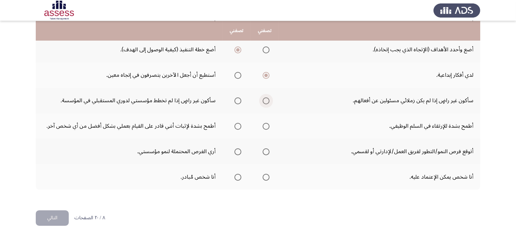
click at [263, 102] on span "Select an option" at bounding box center [266, 100] width 7 height 7
click at [263, 102] on input "Select an option" at bounding box center [266, 100] width 7 height 7
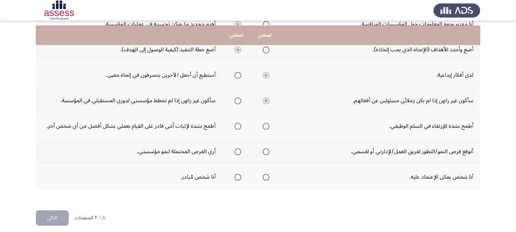
scroll to position [236, 0]
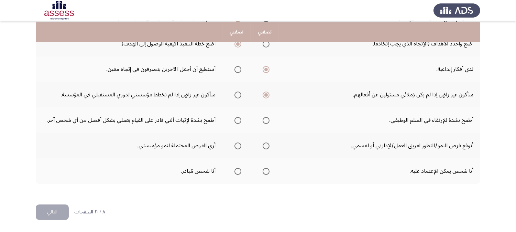
click at [265, 119] on span "Select an option" at bounding box center [266, 120] width 7 height 7
click at [265, 119] on input "Select an option" at bounding box center [266, 120] width 7 height 7
click at [266, 146] on span "Select an option" at bounding box center [266, 146] width 0 height 0
click at [265, 146] on input "Select an option" at bounding box center [266, 145] width 7 height 7
click at [265, 173] on span "Select an option" at bounding box center [266, 171] width 7 height 7
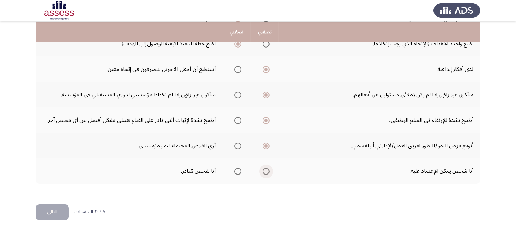
click at [265, 173] on input "Select an option" at bounding box center [266, 171] width 7 height 7
click at [265, 173] on span "Select an option" at bounding box center [266, 171] width 7 height 7
click at [265, 173] on input "Select an option" at bounding box center [266, 171] width 7 height 7
click at [266, 170] on span "Select an option" at bounding box center [265, 170] width 3 height 3
click at [266, 170] on input "Select an option" at bounding box center [266, 171] width 7 height 7
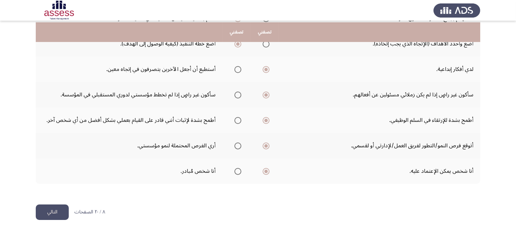
click at [59, 208] on button "التالي" at bounding box center [52, 211] width 33 height 15
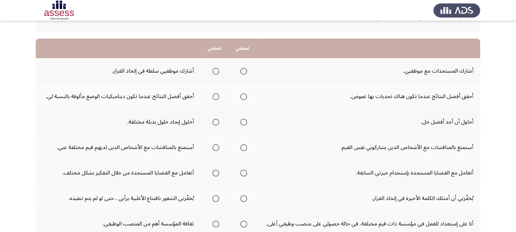
scroll to position [45, 0]
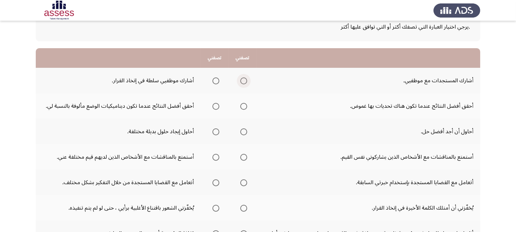
click at [244, 83] on span "Select an option" at bounding box center [243, 80] width 7 height 7
click at [244, 83] on input "Select an option" at bounding box center [243, 80] width 7 height 7
click at [243, 107] on span "Select an option" at bounding box center [243, 106] width 7 height 7
click at [243, 107] on input "Select an option" at bounding box center [243, 106] width 7 height 7
click at [217, 134] on span "Select an option" at bounding box center [215, 131] width 7 height 7
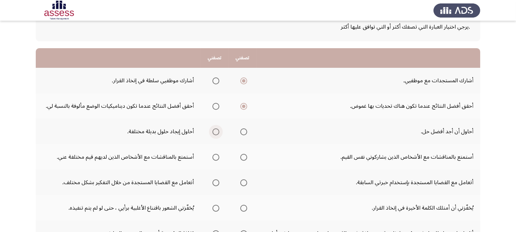
click at [217, 134] on input "Select an option" at bounding box center [215, 131] width 7 height 7
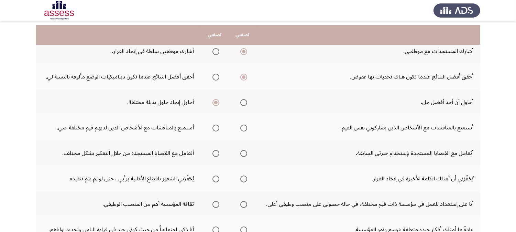
scroll to position [84, 0]
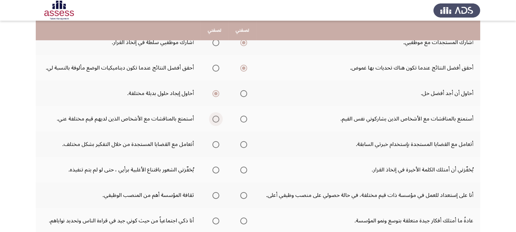
click at [215, 119] on span "Select an option" at bounding box center [215, 118] width 7 height 7
click at [215, 119] on input "Select an option" at bounding box center [215, 118] width 7 height 7
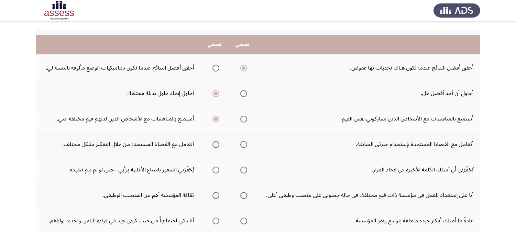
scroll to position [122, 0]
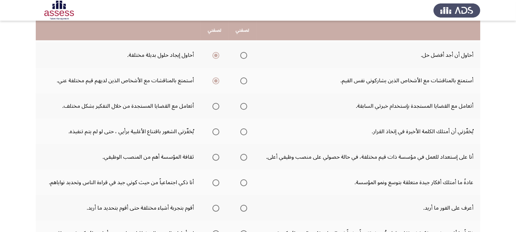
click at [217, 110] on span "Select an option" at bounding box center [215, 106] width 7 height 7
click at [217, 110] on input "Select an option" at bounding box center [215, 106] width 7 height 7
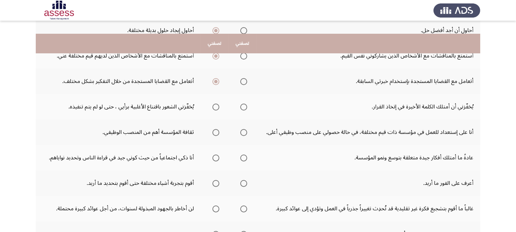
scroll to position [160, 0]
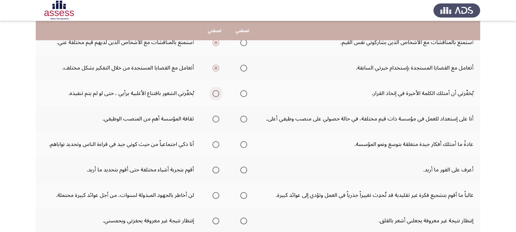
click at [218, 93] on span "Select an option" at bounding box center [215, 93] width 7 height 7
click at [218, 93] on input "Select an option" at bounding box center [215, 93] width 7 height 7
click at [214, 120] on span "Select an option" at bounding box center [215, 118] width 7 height 7
click at [214, 120] on input "Select an option" at bounding box center [215, 118] width 7 height 7
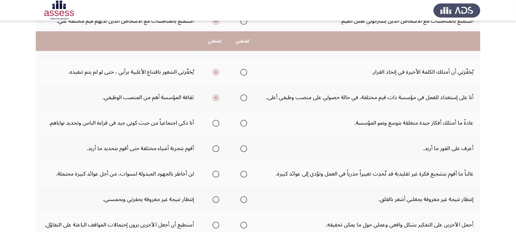
scroll to position [198, 0]
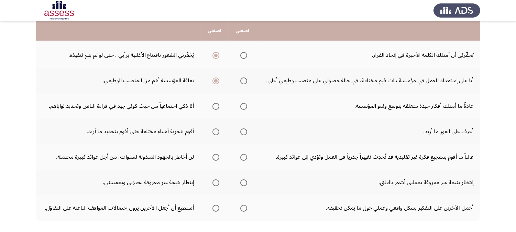
click at [245, 109] on span "Select an option" at bounding box center [243, 106] width 7 height 7
click at [245, 109] on input "Select an option" at bounding box center [243, 106] width 7 height 7
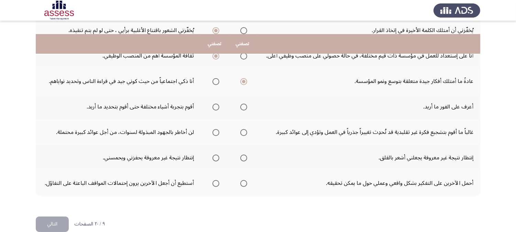
scroll to position [236, 0]
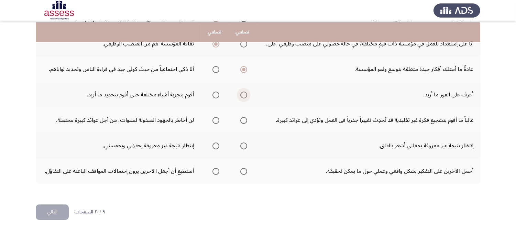
click at [246, 95] on span "Select an option" at bounding box center [243, 94] width 7 height 7
click at [246, 95] on input "Select an option" at bounding box center [243, 94] width 7 height 7
click at [247, 121] on span "Select an option" at bounding box center [243, 120] width 7 height 7
click at [247, 121] on input "Select an option" at bounding box center [243, 120] width 7 height 7
click at [215, 144] on span "Select an option" at bounding box center [215, 145] width 7 height 7
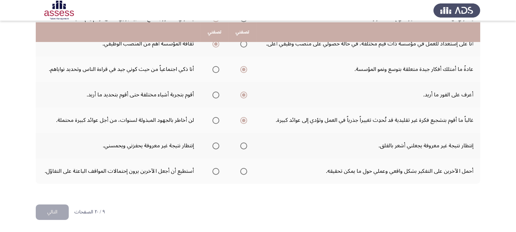
click at [215, 144] on input "Select an option" at bounding box center [215, 145] width 7 height 7
click at [215, 171] on span "Select an option" at bounding box center [215, 171] width 7 height 7
click at [215, 171] on input "Select an option" at bounding box center [215, 171] width 7 height 7
click at [46, 208] on button "التالي" at bounding box center [52, 211] width 33 height 15
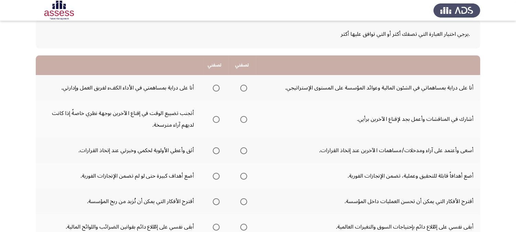
scroll to position [76, 0]
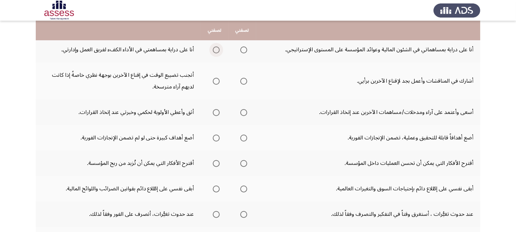
click at [214, 50] on span "Select an option" at bounding box center [216, 49] width 7 height 7
click at [214, 50] on input "Select an option" at bounding box center [216, 49] width 7 height 7
click at [242, 82] on span "Select an option" at bounding box center [243, 81] width 7 height 7
click at [242, 82] on input "Select an option" at bounding box center [243, 81] width 7 height 7
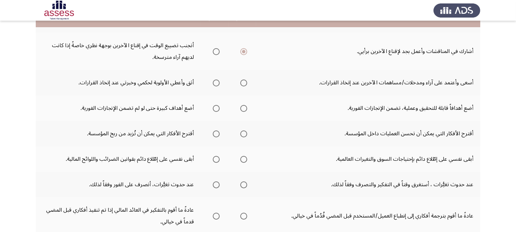
scroll to position [93, 0]
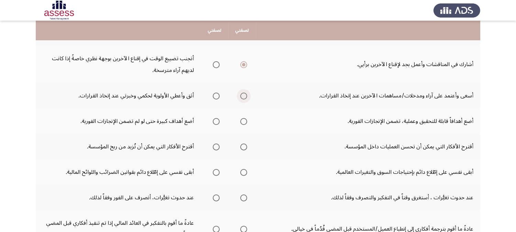
click at [240, 99] on span "Select an option" at bounding box center [243, 95] width 7 height 7
click at [240, 99] on input "Select an option" at bounding box center [243, 95] width 7 height 7
click at [213, 122] on span "Select an option" at bounding box center [216, 121] width 7 height 7
click at [213, 122] on input "Select an option" at bounding box center [216, 121] width 7 height 7
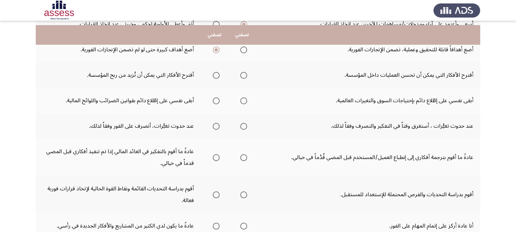
scroll to position [169, 0]
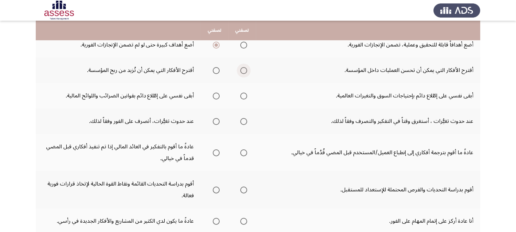
click at [244, 74] on span "Select an option" at bounding box center [243, 70] width 7 height 7
click at [244, 74] on input "Select an option" at bounding box center [243, 70] width 7 height 7
click at [213, 70] on span "Select an option" at bounding box center [216, 70] width 7 height 7
click at [213, 70] on input "Select an option" at bounding box center [216, 70] width 7 height 7
click at [243, 98] on span "Select an option" at bounding box center [243, 95] width 7 height 7
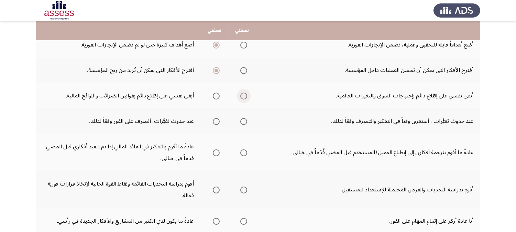
click at [243, 98] on input "Select an option" at bounding box center [243, 95] width 7 height 7
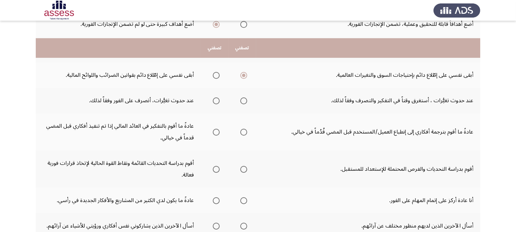
scroll to position [207, 0]
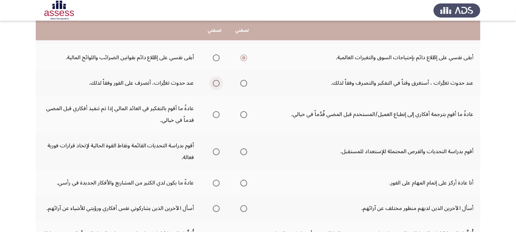
click at [213, 86] on span "Select an option" at bounding box center [216, 83] width 7 height 7
click at [213, 86] on input "Select an option" at bounding box center [216, 83] width 7 height 7
click at [216, 115] on span "Select an option" at bounding box center [216, 114] width 7 height 7
click at [216, 115] on input "Select an option" at bounding box center [216, 114] width 7 height 7
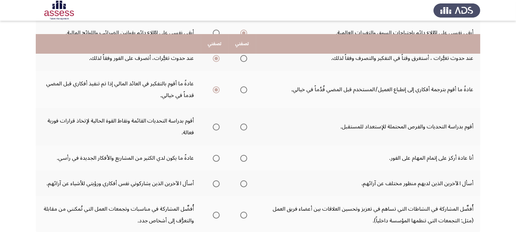
scroll to position [245, 0]
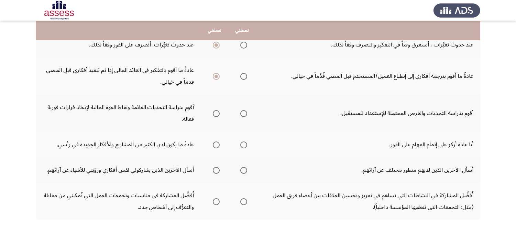
click at [244, 117] on span "Select an option" at bounding box center [243, 113] width 7 height 7
click at [244, 117] on input "Select an option" at bounding box center [243, 113] width 7 height 7
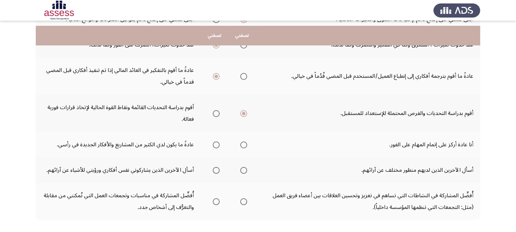
scroll to position [284, 0]
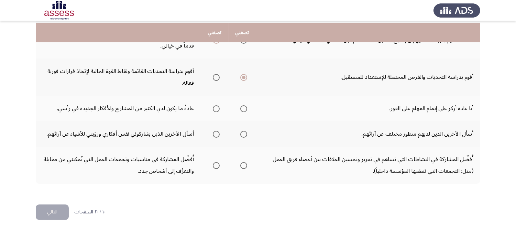
click at [214, 108] on span "Select an option" at bounding box center [216, 108] width 7 height 7
click at [214, 108] on input "Select an option" at bounding box center [216, 108] width 7 height 7
click at [242, 137] on span "Select an option" at bounding box center [243, 134] width 7 height 7
click at [242, 137] on input "Select an option" at bounding box center [243, 134] width 7 height 7
click at [242, 166] on span "Select an option" at bounding box center [243, 165] width 7 height 7
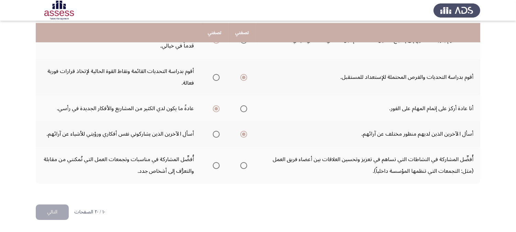
click at [242, 166] on input "Select an option" at bounding box center [243, 165] width 7 height 7
click at [48, 208] on button "التالي" at bounding box center [52, 211] width 33 height 15
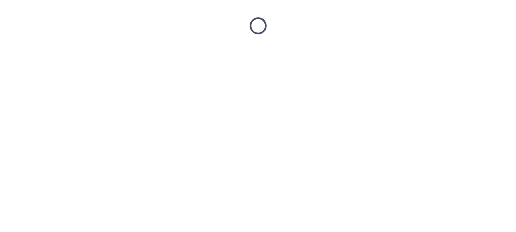
scroll to position [0, 0]
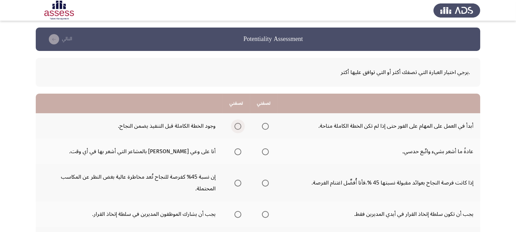
click at [237, 127] on span "Select an option" at bounding box center [237, 126] width 7 height 7
click at [237, 127] on input "Select an option" at bounding box center [237, 126] width 7 height 7
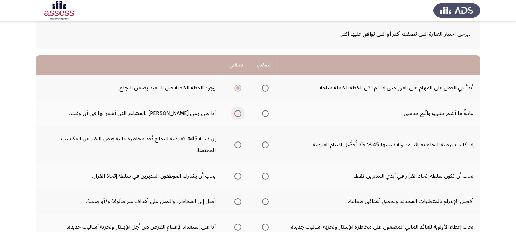
click at [237, 115] on span "Select an option" at bounding box center [237, 113] width 7 height 7
click at [237, 115] on input "Select an option" at bounding box center [237, 113] width 7 height 7
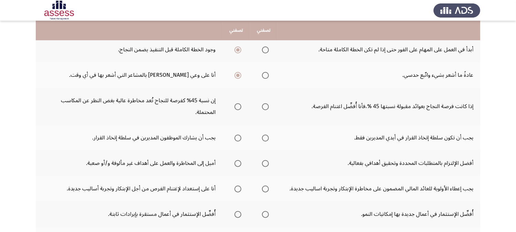
click at [266, 107] on span "Select an option" at bounding box center [265, 106] width 7 height 7
click at [266, 107] on input "Select an option" at bounding box center [265, 106] width 7 height 7
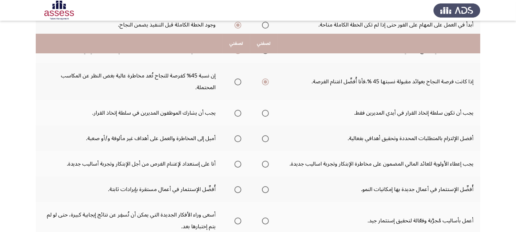
scroll to position [114, 0]
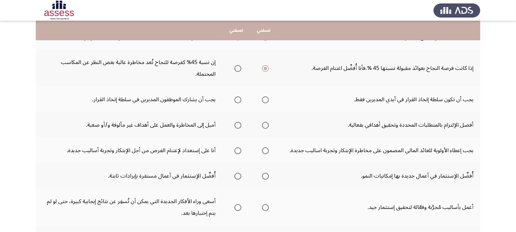
click at [239, 98] on span "Select an option" at bounding box center [237, 99] width 7 height 7
click at [239, 98] on input "Select an option" at bounding box center [237, 99] width 7 height 7
click at [240, 125] on span "Select an option" at bounding box center [237, 125] width 7 height 7
click at [240, 125] on input "Select an option" at bounding box center [237, 125] width 7 height 7
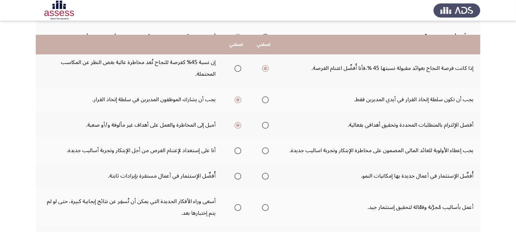
scroll to position [153, 0]
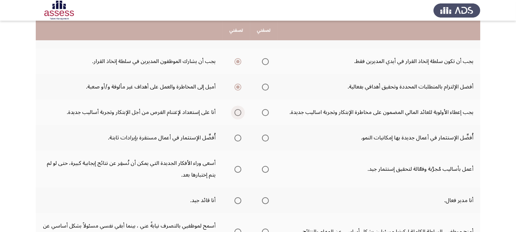
click at [239, 112] on span "Select an option" at bounding box center [237, 112] width 7 height 7
click at [239, 112] on input "Select an option" at bounding box center [237, 112] width 7 height 7
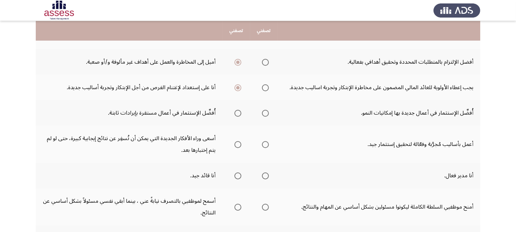
scroll to position [191, 0]
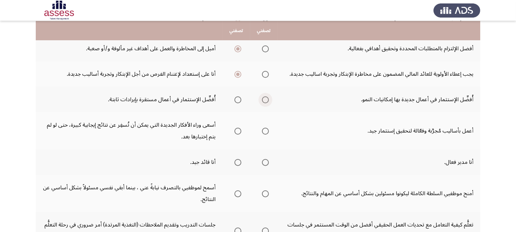
click at [266, 103] on span "Select an option" at bounding box center [265, 99] width 7 height 7
click at [266, 103] on input "Select an option" at bounding box center [265, 99] width 7 height 7
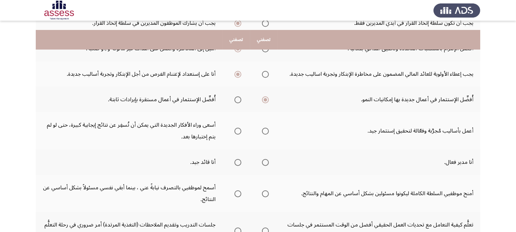
scroll to position [229, 0]
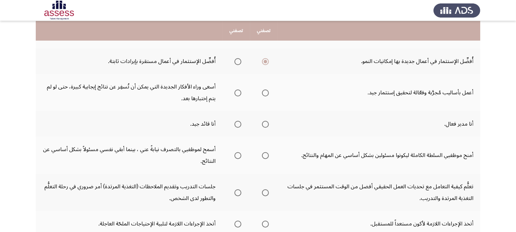
click at [238, 96] on span "Select an option" at bounding box center [237, 92] width 7 height 7
click at [238, 96] on input "Select an option" at bounding box center [237, 92] width 7 height 7
click at [238, 127] on span "Select an option" at bounding box center [237, 124] width 7 height 7
click at [238, 127] on input "Select an option" at bounding box center [237, 124] width 7 height 7
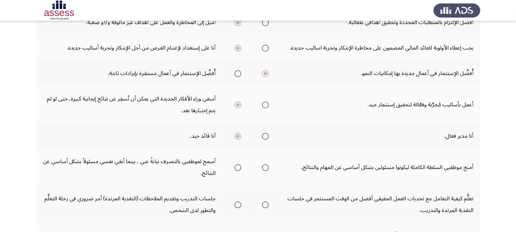
scroll to position [284, 0]
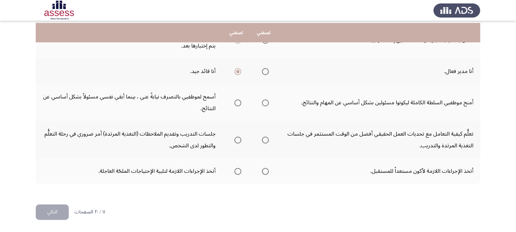
click at [236, 103] on span "Select an option" at bounding box center [237, 102] width 7 height 7
click at [236, 103] on input "Select an option" at bounding box center [237, 102] width 7 height 7
click at [235, 140] on span "Select an option" at bounding box center [237, 139] width 7 height 7
click at [235, 140] on input "Select an option" at bounding box center [237, 139] width 7 height 7
click at [264, 173] on span "Select an option" at bounding box center [265, 171] width 7 height 7
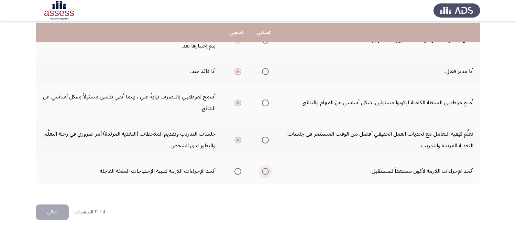
click at [264, 173] on input "Select an option" at bounding box center [265, 171] width 7 height 7
click at [51, 208] on button "التالي" at bounding box center [52, 211] width 33 height 15
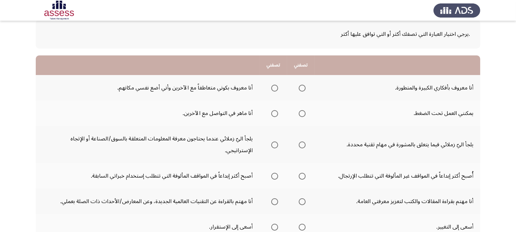
scroll to position [76, 0]
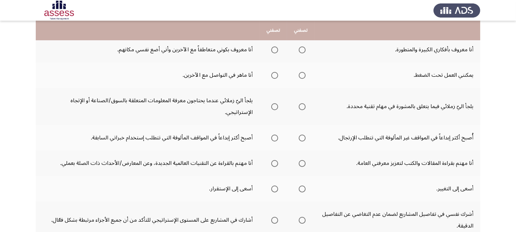
click at [304, 51] on span "Select an option" at bounding box center [302, 49] width 7 height 7
click at [304, 51] on input "Select an option" at bounding box center [302, 49] width 7 height 7
click at [303, 77] on span "Select an option" at bounding box center [302, 75] width 7 height 7
click at [303, 77] on input "Select an option" at bounding box center [302, 75] width 7 height 7
click at [276, 103] on span "Select an option" at bounding box center [274, 106] width 7 height 7
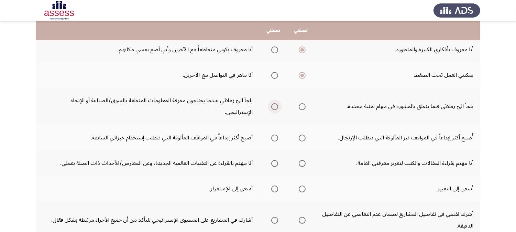
click at [276, 103] on input "Select an option" at bounding box center [274, 106] width 7 height 7
click at [300, 134] on span "Select an option" at bounding box center [302, 137] width 7 height 7
click at [300, 134] on input "Select an option" at bounding box center [302, 137] width 7 height 7
click at [274, 134] on span "Select an option" at bounding box center [274, 137] width 7 height 7
click at [274, 134] on input "Select an option" at bounding box center [274, 137] width 7 height 7
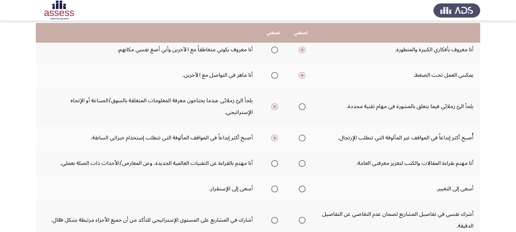
scroll to position [114, 0]
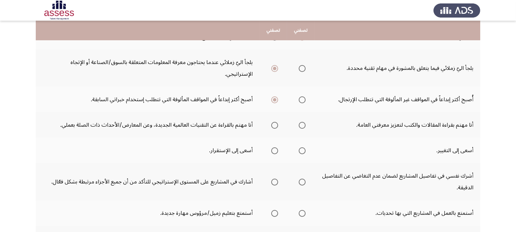
click at [271, 122] on label "Select an option" at bounding box center [273, 125] width 10 height 7
click at [271, 122] on input "Select an option" at bounding box center [274, 125] width 7 height 7
click at [303, 147] on span "Select an option" at bounding box center [302, 150] width 7 height 7
click at [303, 147] on input "Select an option" at bounding box center [302, 150] width 7 height 7
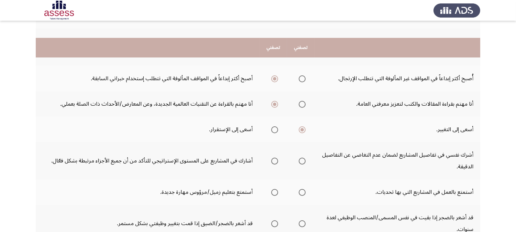
scroll to position [153, 0]
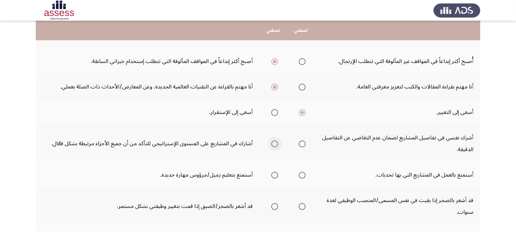
click at [272, 140] on span "Select an option" at bounding box center [274, 143] width 7 height 7
click at [272, 140] on input "Select an option" at bounding box center [274, 143] width 7 height 7
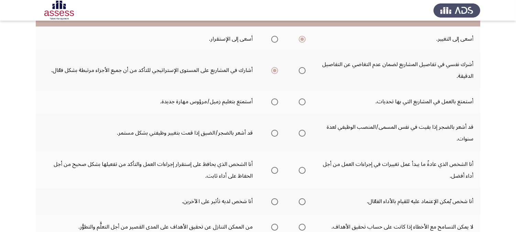
scroll to position [229, 0]
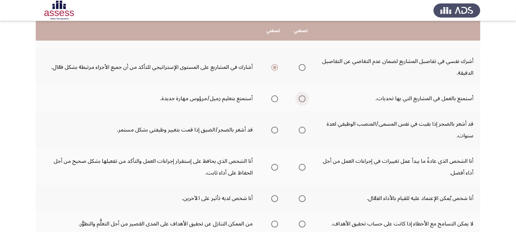
click at [301, 95] on span "Select an option" at bounding box center [302, 98] width 7 height 7
click at [301, 95] on input "Select an option" at bounding box center [302, 98] width 7 height 7
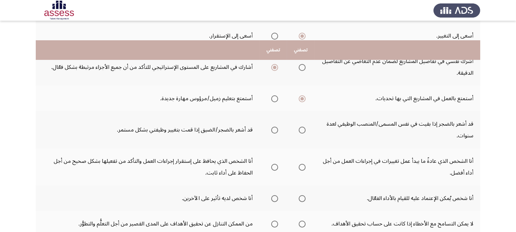
scroll to position [267, 0]
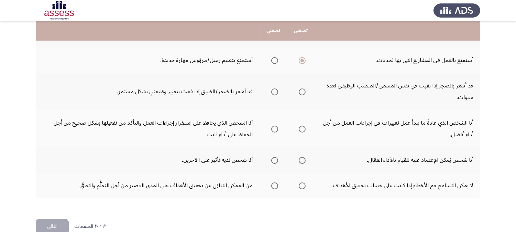
click at [301, 88] on span "Select an option" at bounding box center [302, 91] width 7 height 7
click at [301, 88] on input "Select an option" at bounding box center [302, 91] width 7 height 7
click at [276, 88] on span "Select an option" at bounding box center [274, 91] width 7 height 7
click at [276, 88] on input "Select an option" at bounding box center [274, 91] width 7 height 7
click at [301, 88] on span "Select an option" at bounding box center [302, 91] width 7 height 7
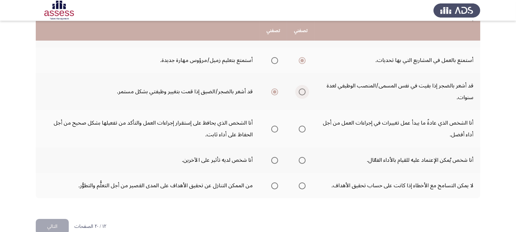
click at [301, 88] on input "Select an option" at bounding box center [302, 91] width 7 height 7
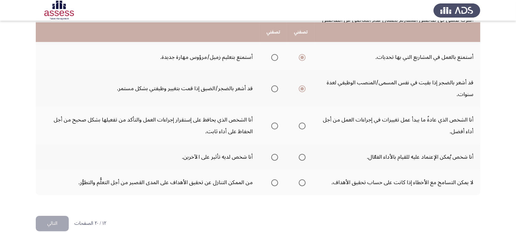
scroll to position [272, 0]
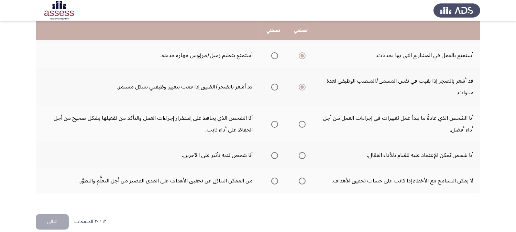
click at [304, 121] on span "Select an option" at bounding box center [302, 124] width 7 height 7
click at [304, 121] on input "Select an option" at bounding box center [302, 124] width 7 height 7
click at [274, 152] on span "Select an option" at bounding box center [274, 155] width 7 height 7
click at [274, 152] on input "Select an option" at bounding box center [274, 155] width 7 height 7
click at [276, 177] on span "Select an option" at bounding box center [274, 180] width 7 height 7
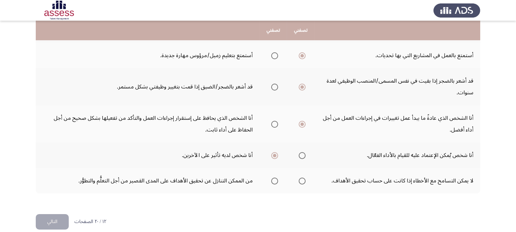
click at [276, 177] on input "Select an option" at bounding box center [274, 180] width 7 height 7
click at [57, 208] on button "التالي" at bounding box center [52, 221] width 33 height 15
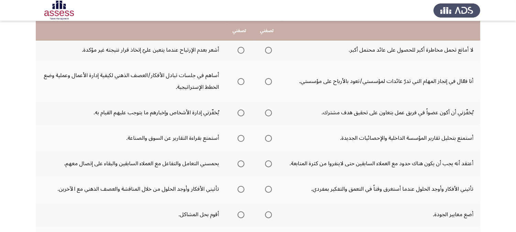
scroll to position [76, 0]
click at [239, 49] on span "Select an option" at bounding box center [240, 49] width 7 height 7
click at [239, 49] on input "Select an option" at bounding box center [240, 49] width 7 height 7
click at [266, 51] on span "Select an option" at bounding box center [268, 49] width 7 height 7
click at [266, 51] on input "Select an option" at bounding box center [268, 49] width 7 height 7
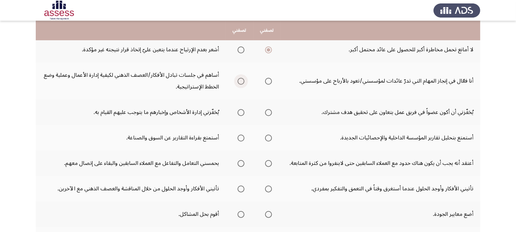
click at [239, 83] on span "Select an option" at bounding box center [240, 81] width 7 height 7
click at [239, 83] on input "Select an option" at bounding box center [240, 81] width 7 height 7
click at [267, 82] on span "Select an option" at bounding box center [268, 81] width 7 height 7
click at [267, 82] on input "Select an option" at bounding box center [268, 81] width 7 height 7
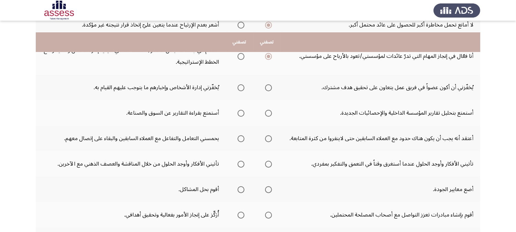
scroll to position [114, 0]
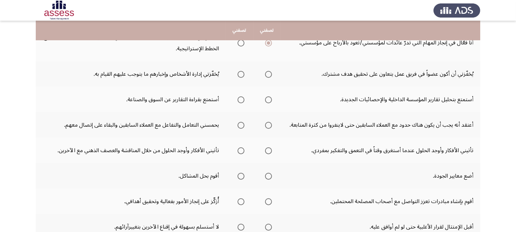
click at [270, 76] on span "Select an option" at bounding box center [268, 74] width 7 height 7
click at [270, 76] on input "Select an option" at bounding box center [268, 74] width 7 height 7
click at [241, 102] on span "Select an option" at bounding box center [240, 99] width 7 height 7
click at [241, 102] on input "Select an option" at bounding box center [240, 99] width 7 height 7
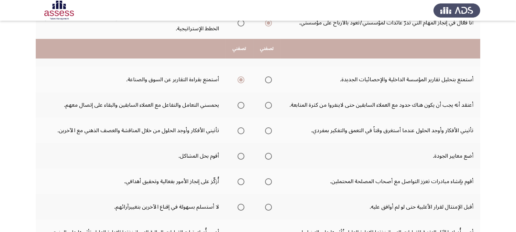
scroll to position [153, 0]
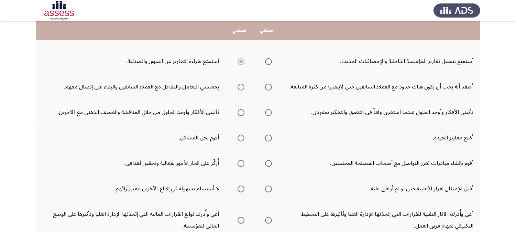
click at [239, 90] on span "Select an option" at bounding box center [240, 87] width 7 height 7
click at [239, 90] on input "Select an option" at bounding box center [240, 87] width 7 height 7
click at [242, 113] on span "Select an option" at bounding box center [240, 112] width 7 height 7
click at [242, 113] on input "Select an option" at bounding box center [240, 112] width 7 height 7
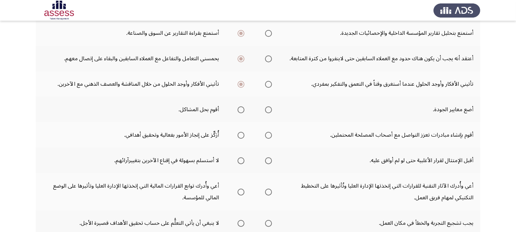
scroll to position [191, 0]
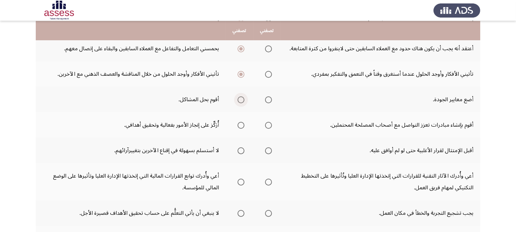
click at [241, 100] on span "Select an option" at bounding box center [240, 99] width 7 height 7
click at [241, 100] on input "Select an option" at bounding box center [240, 99] width 7 height 7
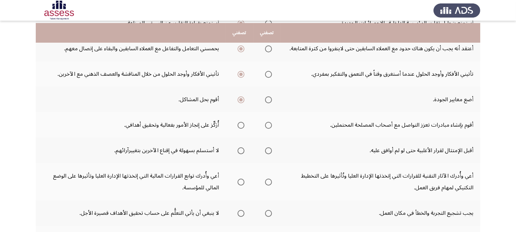
scroll to position [229, 0]
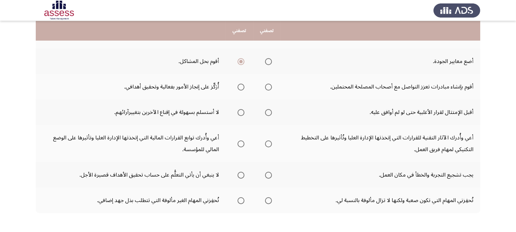
click at [239, 88] on span "Select an option" at bounding box center [240, 87] width 7 height 7
click at [239, 88] on input "Select an option" at bounding box center [240, 87] width 7 height 7
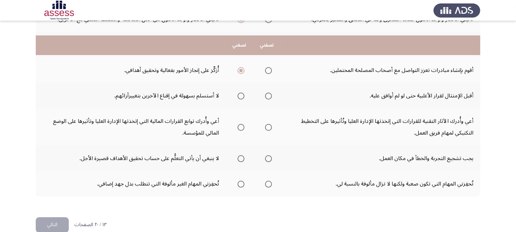
scroll to position [260, 0]
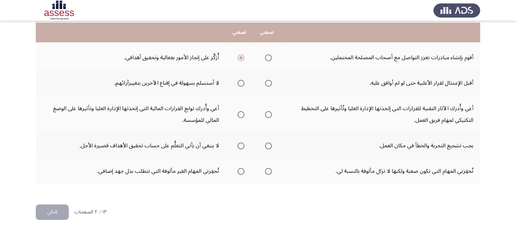
click at [241, 85] on span "Select an option" at bounding box center [240, 83] width 7 height 7
click at [241, 85] on input "Select an option" at bounding box center [240, 83] width 7 height 7
click at [240, 115] on span "Select an option" at bounding box center [240, 114] width 7 height 7
click at [240, 115] on input "Select an option" at bounding box center [240, 114] width 7 height 7
click at [268, 114] on span "Select an option" at bounding box center [268, 114] width 0 height 0
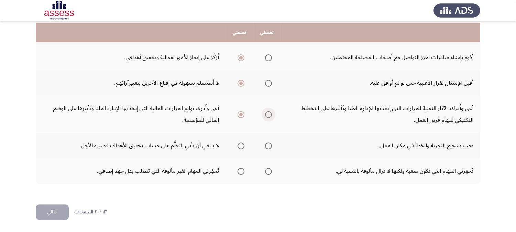
click at [268, 114] on input "Select an option" at bounding box center [268, 114] width 7 height 7
click at [241, 146] on span "Select an option" at bounding box center [240, 145] width 7 height 7
click at [241, 146] on input "Select an option" at bounding box center [240, 145] width 7 height 7
click at [245, 170] on th at bounding box center [239, 170] width 27 height 25
click at [242, 172] on span "Select an option" at bounding box center [240, 171] width 7 height 7
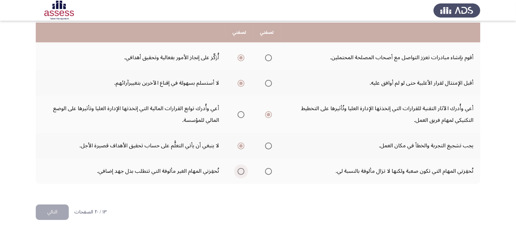
click at [242, 172] on input "Select an option" at bounding box center [240, 171] width 7 height 7
click at [47, 208] on button "التالي" at bounding box center [52, 211] width 33 height 15
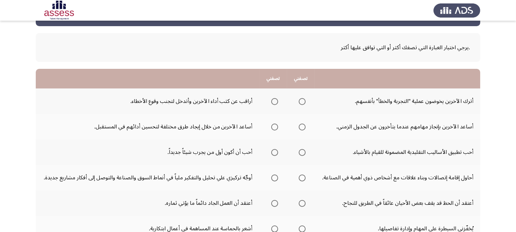
scroll to position [38, 0]
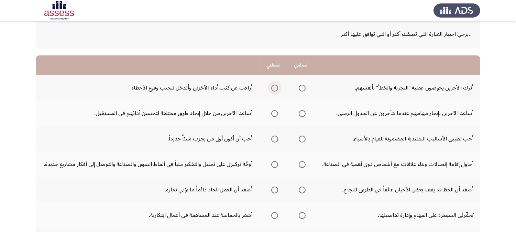
click at [272, 87] on span "Select an option" at bounding box center [274, 88] width 7 height 7
click at [272, 87] on input "Select an option" at bounding box center [274, 88] width 7 height 7
click at [273, 113] on span "Select an option" at bounding box center [274, 113] width 7 height 7
click at [273, 113] on input "Select an option" at bounding box center [274, 113] width 7 height 7
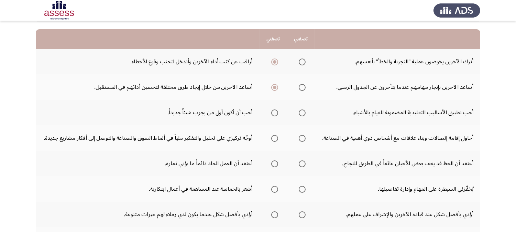
scroll to position [76, 0]
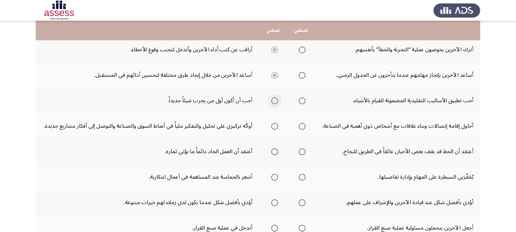
click at [276, 102] on span "Select an option" at bounding box center [274, 100] width 7 height 7
click at [276, 102] on input "Select an option" at bounding box center [274, 100] width 7 height 7
click at [273, 127] on span "Select an option" at bounding box center [274, 126] width 7 height 7
click at [273, 127] on input "Select an option" at bounding box center [274, 126] width 7 height 7
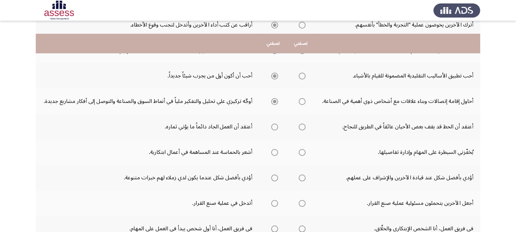
scroll to position [114, 0]
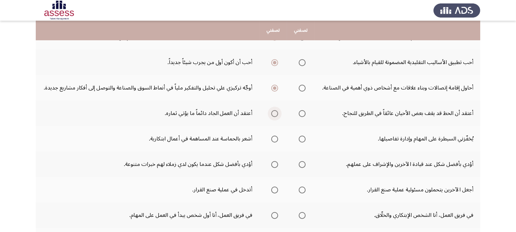
click at [274, 114] on span "Select an option" at bounding box center [274, 113] width 7 height 7
click at [274, 114] on input "Select an option" at bounding box center [274, 113] width 7 height 7
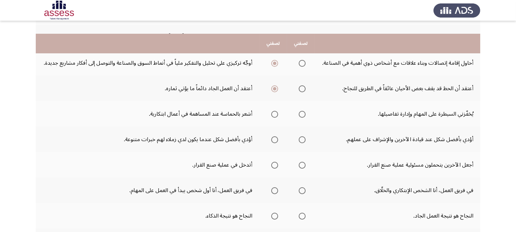
scroll to position [153, 0]
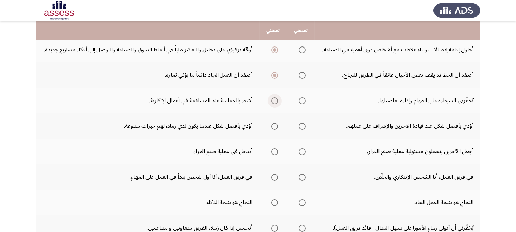
click at [270, 102] on label "Select an option" at bounding box center [273, 100] width 10 height 7
click at [271, 102] on input "Select an option" at bounding box center [274, 100] width 7 height 7
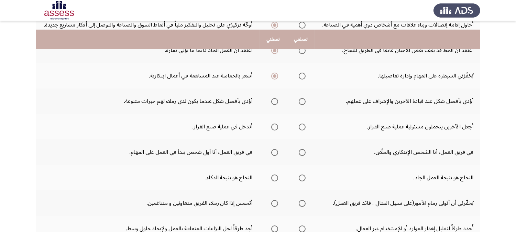
scroll to position [191, 0]
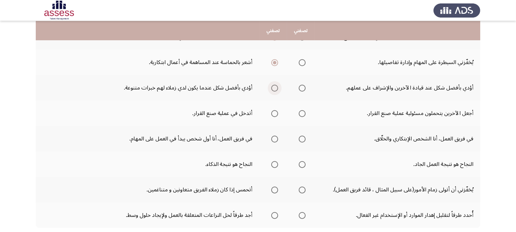
click at [274, 88] on span "Select an option" at bounding box center [274, 88] width 7 height 7
click at [274, 88] on input "Select an option" at bounding box center [274, 88] width 7 height 7
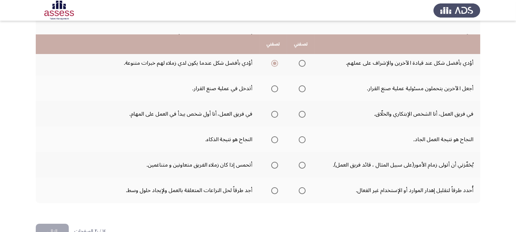
scroll to position [229, 0]
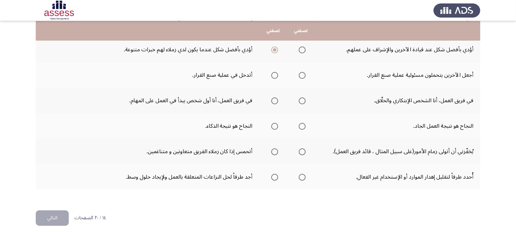
click at [273, 76] on span "Select an option" at bounding box center [274, 75] width 7 height 7
click at [273, 76] on input "Select an option" at bounding box center [274, 75] width 7 height 7
click at [301, 74] on span "Select an option" at bounding box center [302, 75] width 7 height 7
click at [301, 74] on input "Select an option" at bounding box center [302, 75] width 7 height 7
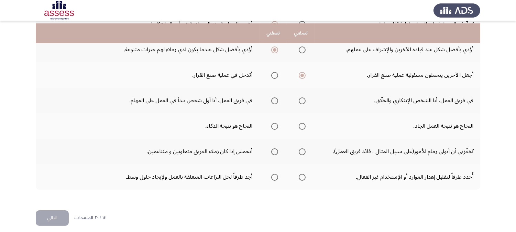
scroll to position [236, 0]
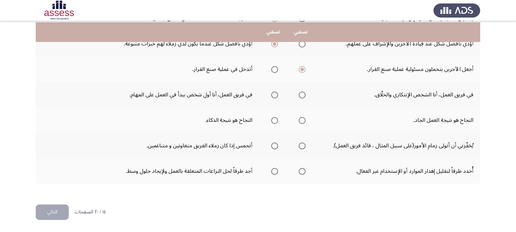
click at [273, 94] on span "Select an option" at bounding box center [274, 94] width 7 height 7
click at [273, 94] on input "Select an option" at bounding box center [274, 94] width 7 height 7
click at [302, 97] on span "Select an option" at bounding box center [302, 94] width 7 height 7
click at [302, 97] on input "Select an option" at bounding box center [302, 94] width 7 height 7
click at [302, 120] on span "Select an option" at bounding box center [302, 120] width 0 height 0
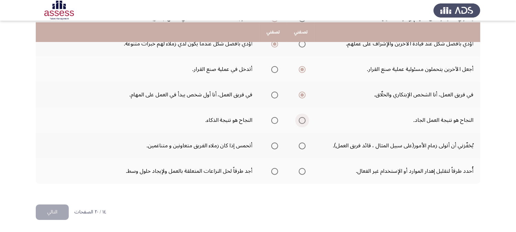
click at [301, 120] on input "Select an option" at bounding box center [302, 120] width 7 height 7
click at [276, 145] on span "Select an option" at bounding box center [274, 145] width 7 height 7
click at [276, 145] on input "Select an option" at bounding box center [274, 145] width 7 height 7
click at [302, 172] on span "Select an option" at bounding box center [302, 171] width 7 height 7
click at [302, 172] on input "Select an option" at bounding box center [302, 171] width 7 height 7
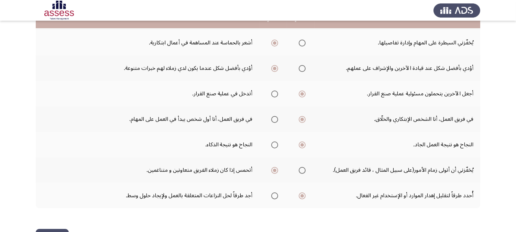
scroll to position [198, 0]
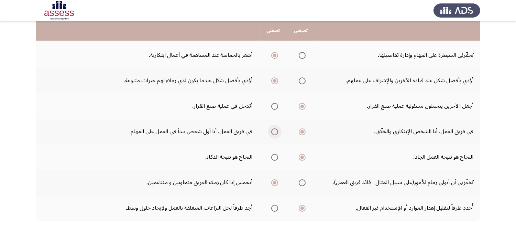
click at [274, 132] on span "Select an option" at bounding box center [274, 131] width 7 height 7
click at [274, 132] on input "Select an option" at bounding box center [274, 131] width 7 height 7
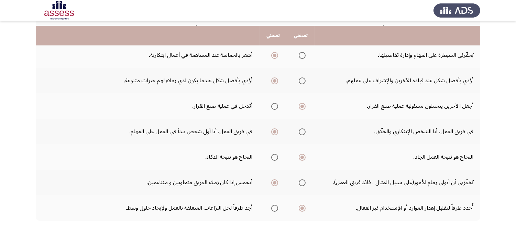
scroll to position [236, 0]
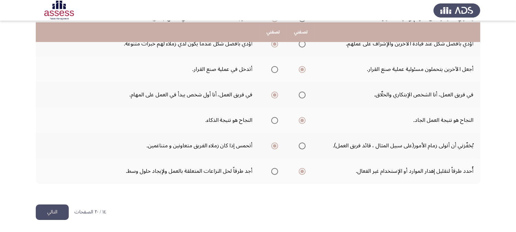
click at [58, 208] on button "التالي" at bounding box center [52, 211] width 33 height 15
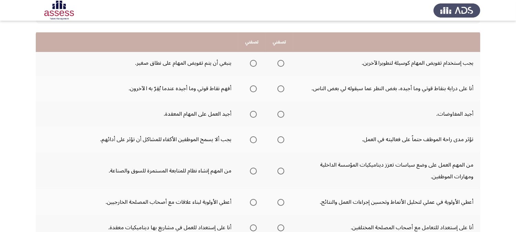
scroll to position [76, 0]
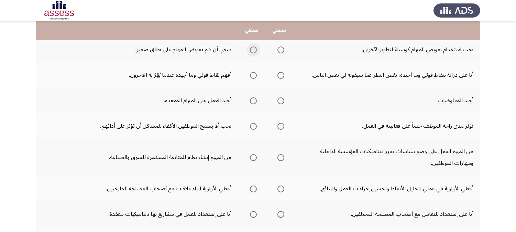
click at [253, 49] on span "Select an option" at bounding box center [253, 49] width 7 height 7
click at [253, 49] on input "Select an option" at bounding box center [253, 49] width 7 height 7
click at [282, 52] on span "Select an option" at bounding box center [280, 49] width 7 height 7
click at [282, 52] on input "Select an option" at bounding box center [280, 49] width 7 height 7
click at [281, 77] on span "Select an option" at bounding box center [280, 75] width 7 height 7
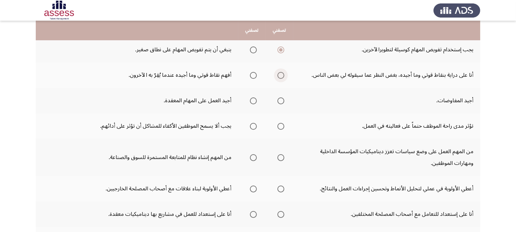
click at [281, 77] on input "Select an option" at bounding box center [280, 75] width 7 height 7
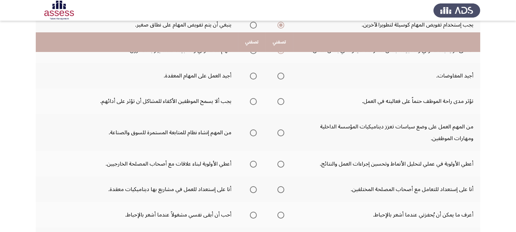
scroll to position [114, 0]
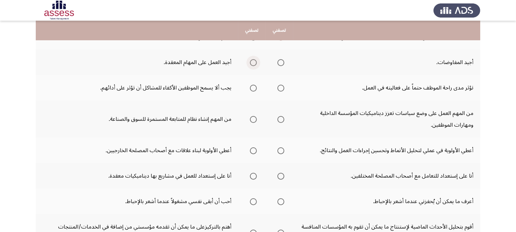
click at [253, 62] on span "Select an option" at bounding box center [253, 62] width 7 height 7
click at [253, 62] on input "Select an option" at bounding box center [253, 62] width 7 height 7
click at [282, 91] on span "Select an option" at bounding box center [280, 88] width 7 height 7
click at [282, 91] on input "Select an option" at bounding box center [280, 88] width 7 height 7
click at [252, 122] on span "Select an option" at bounding box center [253, 119] width 7 height 7
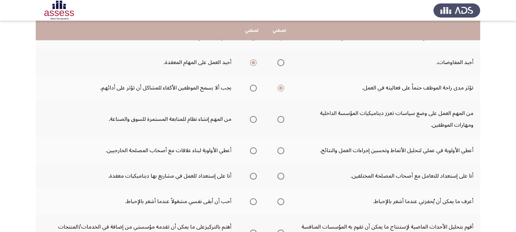
click at [252, 122] on input "Select an option" at bounding box center [253, 119] width 7 height 7
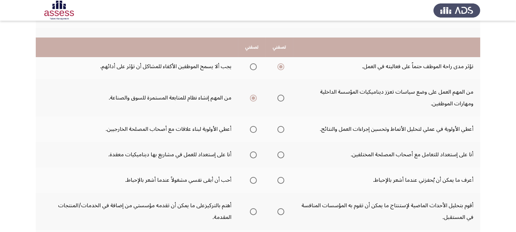
scroll to position [153, 0]
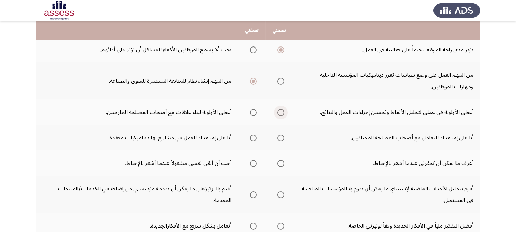
click at [277, 113] on span "Select an option" at bounding box center [280, 112] width 7 height 7
click at [277, 113] on input "Select an option" at bounding box center [280, 112] width 7 height 7
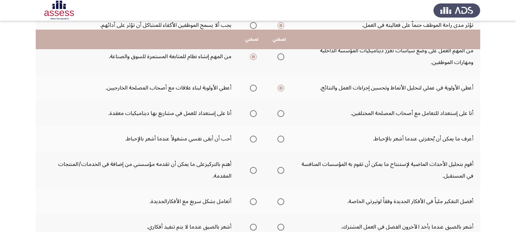
scroll to position [191, 0]
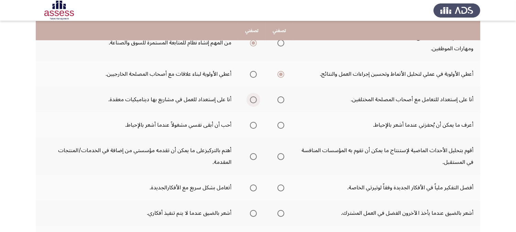
click at [250, 99] on span "Select an option" at bounding box center [253, 99] width 7 height 7
click at [250, 99] on input "Select an option" at bounding box center [253, 99] width 7 height 7
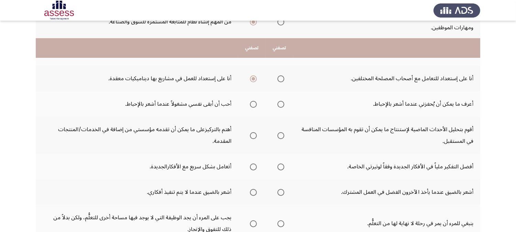
scroll to position [229, 0]
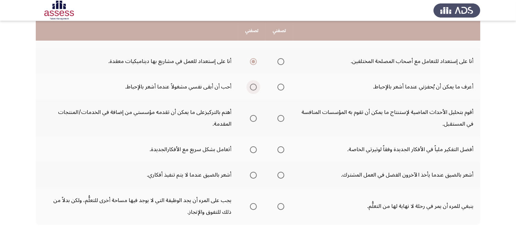
click at [253, 87] on span "Select an option" at bounding box center [253, 87] width 7 height 7
click at [253, 87] on input "Select an option" at bounding box center [253, 87] width 7 height 7
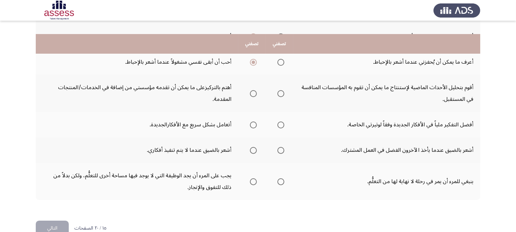
scroll to position [267, 0]
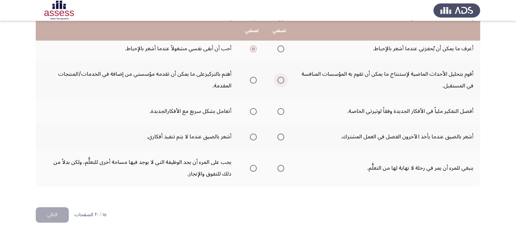
click at [278, 81] on span "Select an option" at bounding box center [280, 80] width 7 height 7
click at [278, 81] on input "Select an option" at bounding box center [280, 80] width 7 height 7
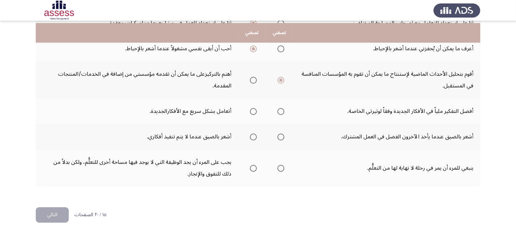
scroll to position [272, 0]
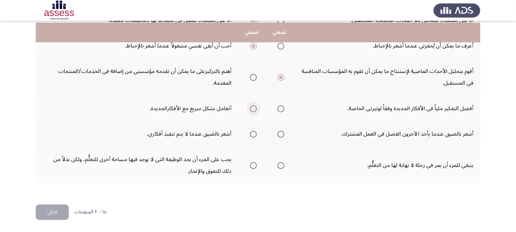
click at [250, 109] on span "Select an option" at bounding box center [253, 108] width 7 height 7
click at [250, 109] on input "Select an option" at bounding box center [253, 108] width 7 height 7
click at [254, 132] on span "Select an option" at bounding box center [253, 134] width 7 height 7
click at [254, 132] on input "Select an option" at bounding box center [253, 134] width 7 height 7
click at [281, 165] on span "Select an option" at bounding box center [281, 165] width 0 height 0
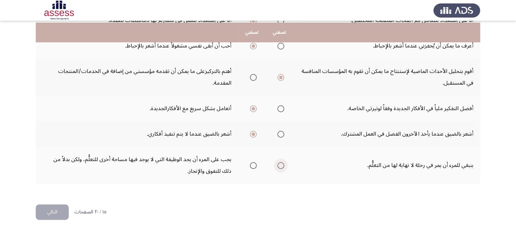
click at [280, 165] on input "Select an option" at bounding box center [280, 165] width 7 height 7
click at [50, 208] on button "التالي" at bounding box center [52, 211] width 33 height 15
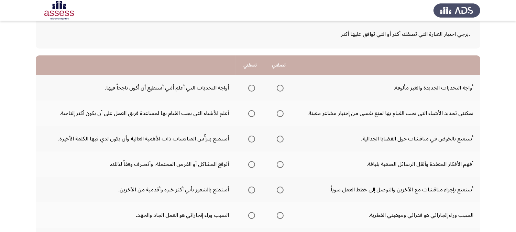
scroll to position [76, 0]
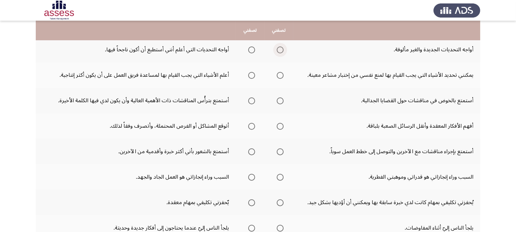
click at [279, 51] on span "Select an option" at bounding box center [280, 49] width 7 height 7
click at [279, 51] on input "Select an option" at bounding box center [280, 49] width 7 height 7
click at [250, 76] on span "Select an option" at bounding box center [251, 75] width 7 height 7
click at [250, 76] on input "Select an option" at bounding box center [251, 75] width 7 height 7
click at [280, 101] on span "Select an option" at bounding box center [280, 101] width 0 height 0
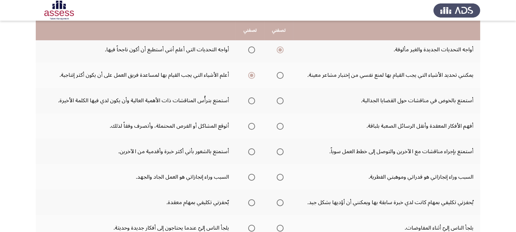
click at [279, 101] on input "Select an option" at bounding box center [280, 100] width 7 height 7
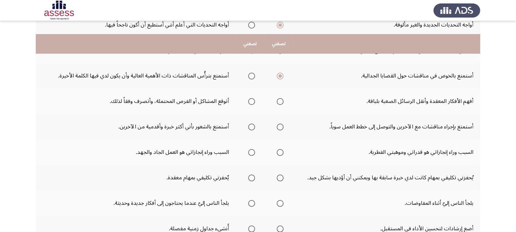
scroll to position [114, 0]
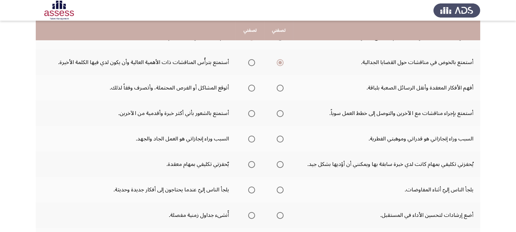
click at [245, 89] on label "Select an option" at bounding box center [250, 88] width 10 height 7
click at [248, 89] on input "Select an option" at bounding box center [251, 88] width 7 height 7
click at [281, 116] on span "Select an option" at bounding box center [280, 113] width 7 height 7
click at [281, 116] on input "Select an option" at bounding box center [280, 113] width 7 height 7
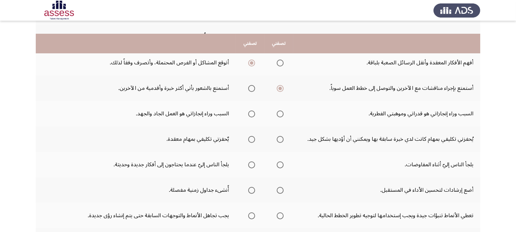
scroll to position [153, 0]
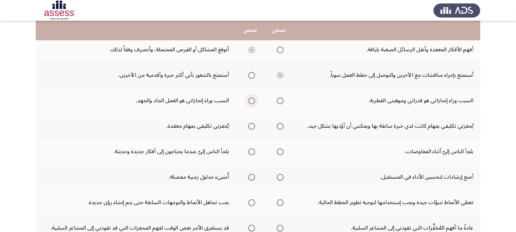
click at [245, 101] on label "Select an option" at bounding box center [250, 100] width 10 height 7
click at [248, 101] on input "Select an option" at bounding box center [251, 100] width 7 height 7
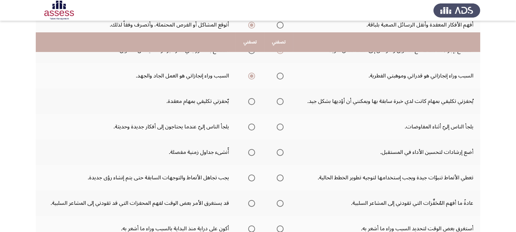
scroll to position [191, 0]
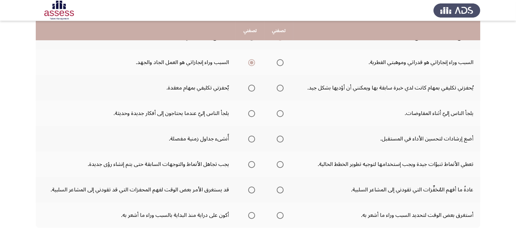
click at [248, 91] on span "Select an option" at bounding box center [251, 88] width 7 height 7
click at [248, 91] on input "Select an option" at bounding box center [251, 88] width 7 height 7
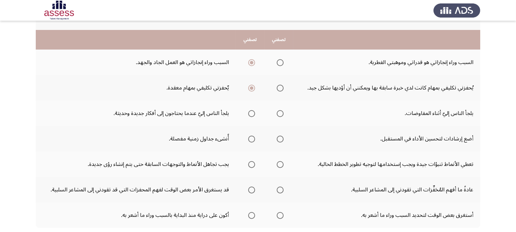
scroll to position [229, 0]
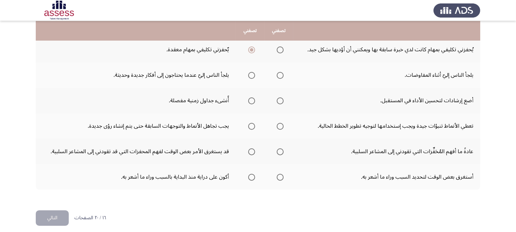
click at [248, 77] on span "Select an option" at bounding box center [251, 75] width 7 height 7
click at [248, 77] on input "Select an option" at bounding box center [251, 75] width 7 height 7
click at [280, 102] on span "Select an option" at bounding box center [280, 100] width 7 height 7
click at [280, 102] on input "Select an option" at bounding box center [280, 100] width 7 height 7
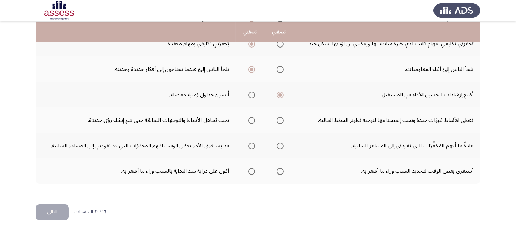
scroll to position [236, 0]
click at [249, 122] on span "Select an option" at bounding box center [251, 120] width 7 height 7
click at [249, 122] on input "Select an option" at bounding box center [251, 120] width 7 height 7
click at [277, 146] on span "Select an option" at bounding box center [280, 145] width 7 height 7
click at [277, 146] on input "Select an option" at bounding box center [280, 145] width 7 height 7
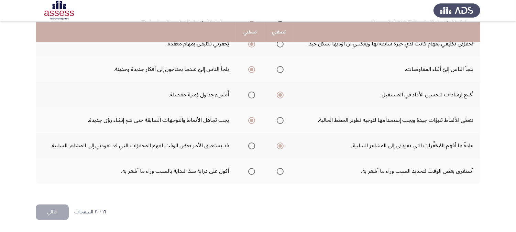
click at [249, 171] on span "Select an option" at bounding box center [251, 171] width 7 height 7
click at [249, 171] on input "Select an option" at bounding box center [251, 171] width 7 height 7
click at [46, 208] on button "التالي" at bounding box center [52, 211] width 33 height 15
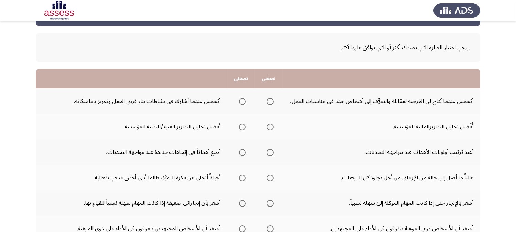
scroll to position [38, 0]
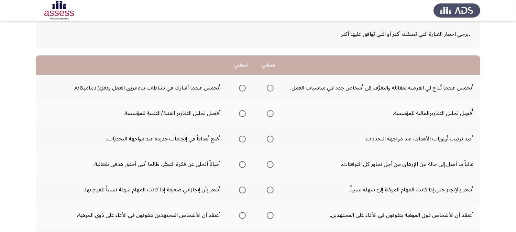
click at [241, 87] on span "Select an option" at bounding box center [242, 88] width 7 height 7
click at [241, 87] on input "Select an option" at bounding box center [242, 88] width 7 height 7
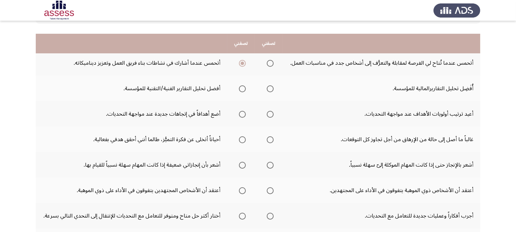
scroll to position [76, 0]
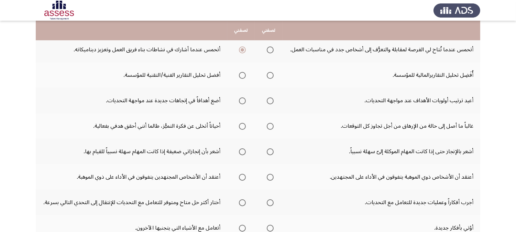
click at [238, 75] on label "Select an option" at bounding box center [241, 75] width 10 height 7
click at [239, 75] on input "Select an option" at bounding box center [242, 75] width 7 height 7
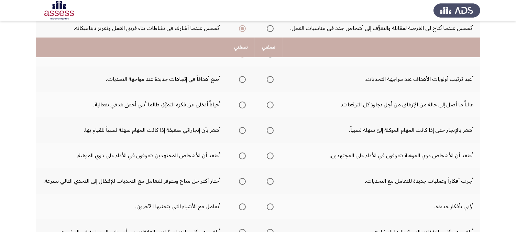
scroll to position [114, 0]
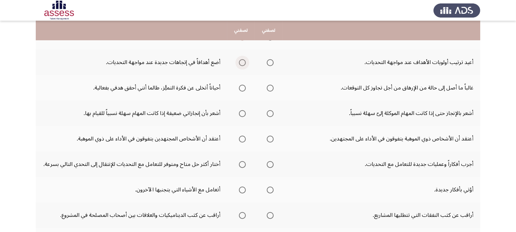
click at [242, 63] on span "Select an option" at bounding box center [242, 63] width 0 height 0
click at [242, 63] on input "Select an option" at bounding box center [242, 62] width 7 height 7
click at [270, 90] on span "Select an option" at bounding box center [270, 88] width 7 height 7
click at [270, 90] on input "Select an option" at bounding box center [270, 88] width 7 height 7
click at [236, 114] on label "Select an option" at bounding box center [241, 113] width 10 height 7
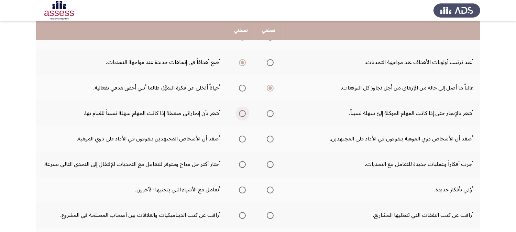
click at [239, 114] on input "Select an option" at bounding box center [242, 113] width 7 height 7
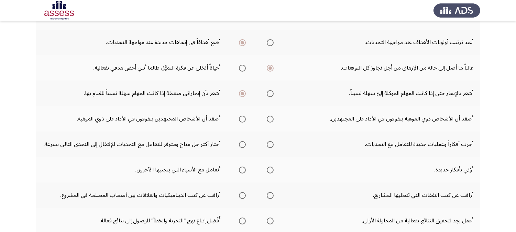
scroll to position [153, 0]
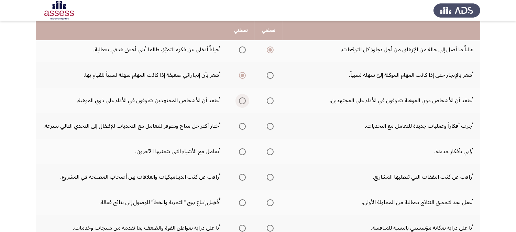
click at [241, 102] on span "Select an option" at bounding box center [242, 100] width 7 height 7
click at [241, 102] on input "Select an option" at bounding box center [242, 100] width 7 height 7
click at [270, 127] on span "Select an option" at bounding box center [270, 126] width 7 height 7
click at [270, 127] on input "Select an option" at bounding box center [270, 126] width 7 height 7
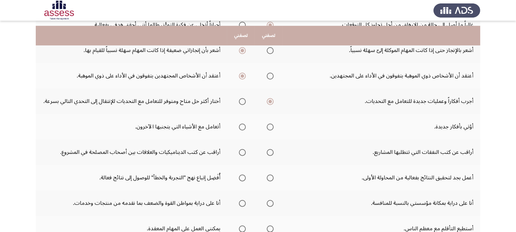
scroll to position [191, 0]
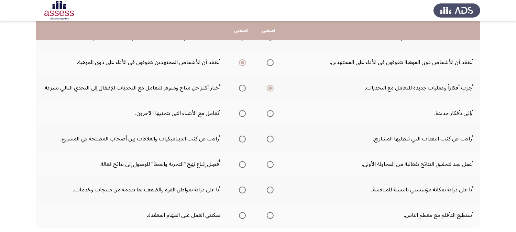
click at [267, 114] on span "Select an option" at bounding box center [270, 113] width 7 height 7
click at [267, 114] on input "Select an option" at bounding box center [270, 113] width 7 height 7
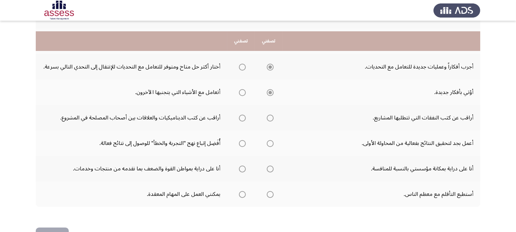
scroll to position [229, 0]
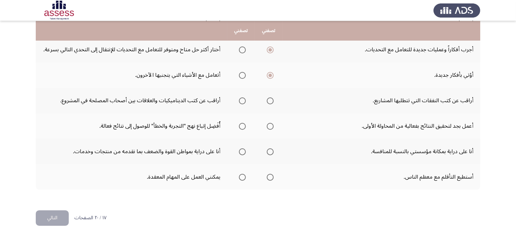
click at [271, 100] on span "Select an option" at bounding box center [270, 100] width 7 height 7
click at [271, 100] on input "Select an option" at bounding box center [270, 100] width 7 height 7
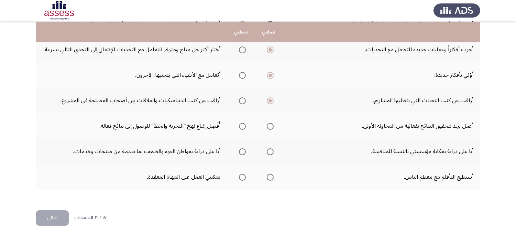
scroll to position [236, 0]
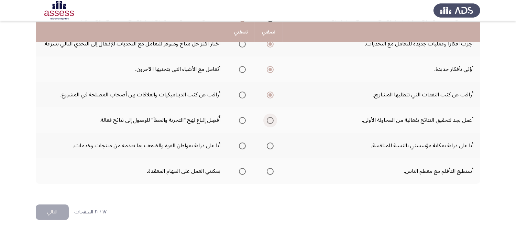
click at [269, 122] on span "Select an option" at bounding box center [270, 120] width 7 height 7
click at [269, 122] on input "Select an option" at bounding box center [270, 120] width 7 height 7
click at [267, 147] on span "Select an option" at bounding box center [270, 145] width 7 height 7
click at [267, 147] on input "Select an option" at bounding box center [270, 145] width 7 height 7
click at [242, 173] on span "Select an option" at bounding box center [242, 171] width 7 height 7
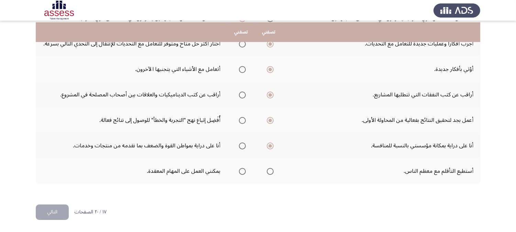
click at [242, 173] on input "Select an option" at bounding box center [242, 171] width 7 height 7
click at [57, 208] on button "التالي" at bounding box center [52, 211] width 33 height 15
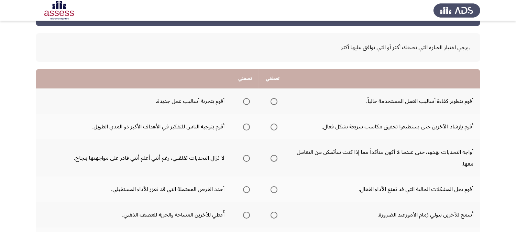
scroll to position [38, 0]
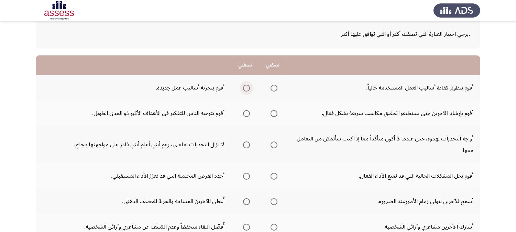
click at [249, 88] on span "Select an option" at bounding box center [246, 88] width 7 height 7
click at [249, 88] on input "Select an option" at bounding box center [246, 88] width 7 height 7
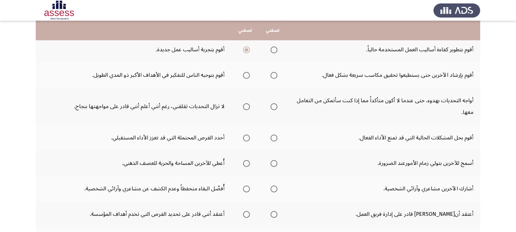
click at [245, 78] on span "Select an option" at bounding box center [246, 75] width 7 height 7
click at [245, 78] on input "Select an option" at bounding box center [246, 75] width 7 height 7
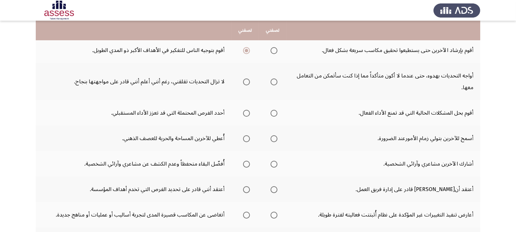
scroll to position [114, 0]
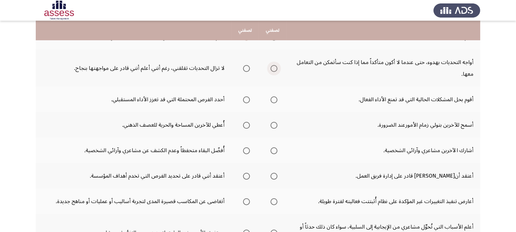
click at [274, 67] on span "Select an option" at bounding box center [273, 68] width 7 height 7
click at [274, 67] on input "Select an option" at bounding box center [273, 68] width 7 height 7
click at [246, 99] on span "Select an option" at bounding box center [246, 99] width 7 height 7
click at [246, 99] on input "Select an option" at bounding box center [246, 99] width 7 height 7
click at [274, 129] on mat-radio-group "Select an option" at bounding box center [273, 125] width 10 height 12
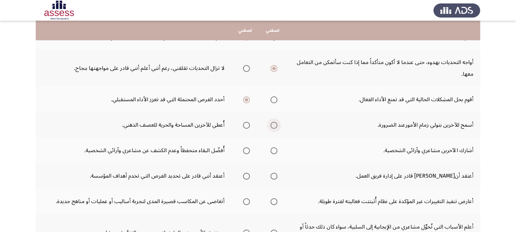
click at [274, 128] on span "Select an option" at bounding box center [273, 125] width 7 height 7
click at [274, 128] on input "Select an option" at bounding box center [273, 125] width 7 height 7
click at [273, 152] on span "Select an option" at bounding box center [273, 150] width 7 height 7
click at [273, 152] on input "Select an option" at bounding box center [273, 150] width 7 height 7
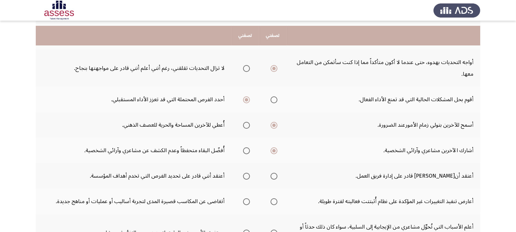
scroll to position [153, 0]
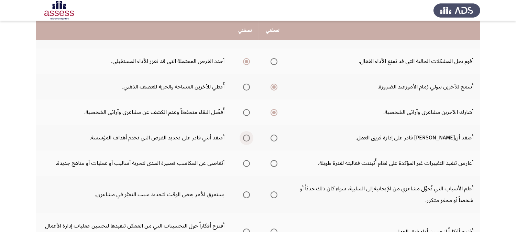
click at [246, 138] on span "Select an option" at bounding box center [246, 138] width 0 height 0
click at [247, 139] on input "Select an option" at bounding box center [246, 137] width 7 height 7
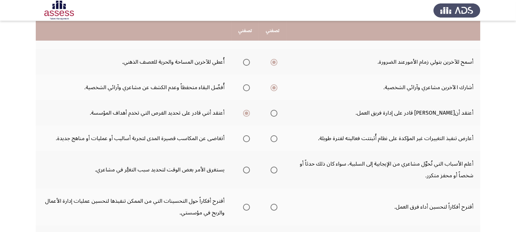
scroll to position [191, 0]
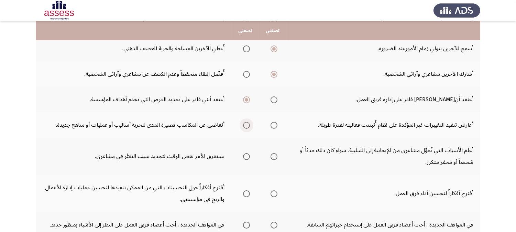
click at [247, 124] on span "Select an option" at bounding box center [246, 125] width 7 height 7
click at [247, 124] on input "Select an option" at bounding box center [246, 125] width 7 height 7
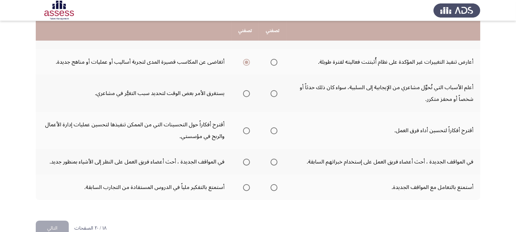
scroll to position [267, 0]
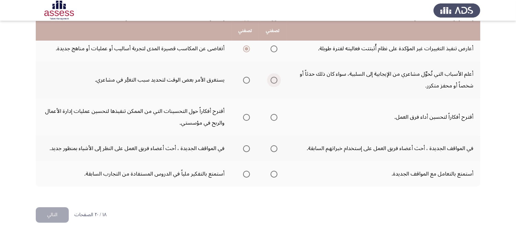
click at [275, 83] on span "Select an option" at bounding box center [273, 80] width 7 height 7
click at [275, 83] on input "Select an option" at bounding box center [273, 80] width 7 height 7
click at [276, 121] on span "Select an option" at bounding box center [273, 117] width 7 height 7
click at [276, 121] on input "Select an option" at bounding box center [273, 117] width 7 height 7
click at [247, 152] on span "Select an option" at bounding box center [246, 148] width 7 height 7
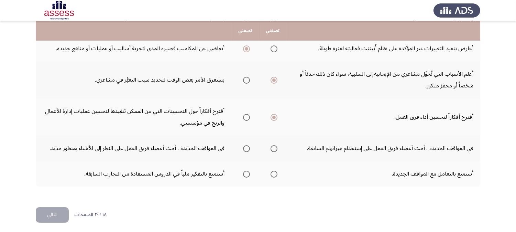
click at [247, 152] on input "Select an option" at bounding box center [246, 148] width 7 height 7
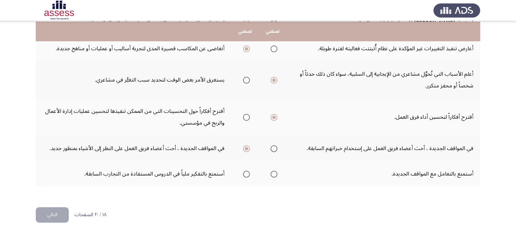
scroll to position [272, 0]
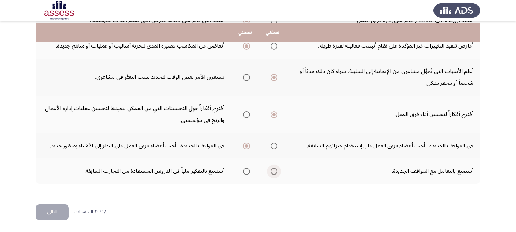
click at [273, 169] on span "Select an option" at bounding box center [273, 171] width 7 height 7
click at [273, 169] on input "Select an option" at bounding box center [273, 171] width 7 height 7
click at [44, 208] on button "التالي" at bounding box center [52, 211] width 33 height 15
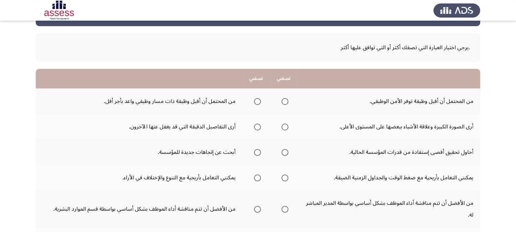
scroll to position [38, 0]
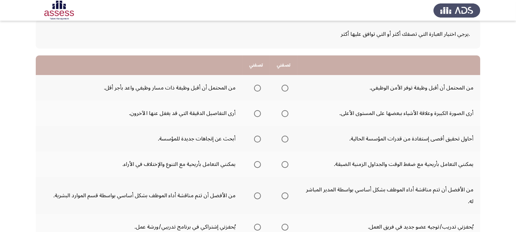
click at [258, 89] on span "Select an option" at bounding box center [257, 88] width 7 height 7
click at [258, 89] on input "Select an option" at bounding box center [257, 88] width 7 height 7
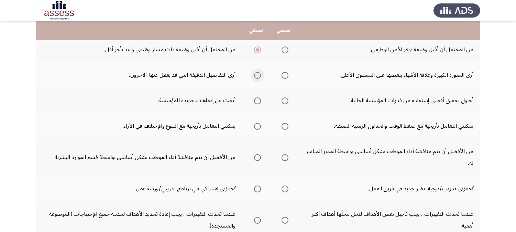
click at [254, 75] on span "Select an option" at bounding box center [257, 75] width 7 height 7
click at [254, 75] on input "Select an option" at bounding box center [257, 75] width 7 height 7
click at [285, 77] on span "Select an option" at bounding box center [284, 75] width 7 height 7
click at [285, 77] on input "Select an option" at bounding box center [284, 75] width 7 height 7
click at [254, 100] on span "Select an option" at bounding box center [257, 100] width 7 height 7
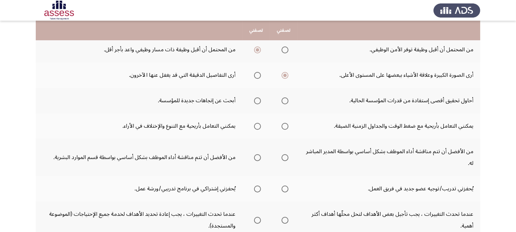
click at [254, 100] on input "Select an option" at bounding box center [257, 100] width 7 height 7
click at [258, 128] on span "Select an option" at bounding box center [257, 126] width 7 height 7
click at [258, 128] on input "Select an option" at bounding box center [257, 126] width 7 height 7
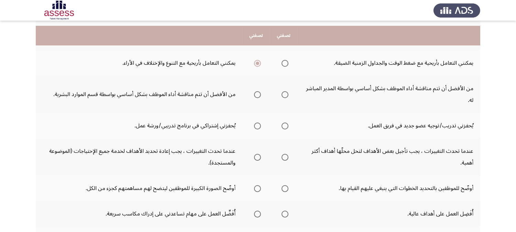
scroll to position [153, 0]
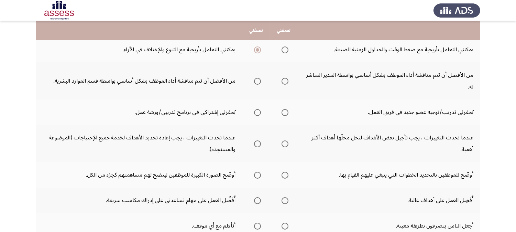
click at [282, 82] on span "Select an option" at bounding box center [284, 81] width 7 height 7
click at [282, 82] on input "Select an option" at bounding box center [284, 81] width 7 height 7
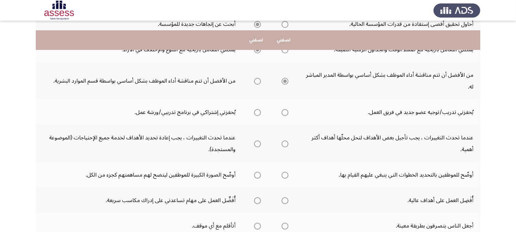
scroll to position [191, 0]
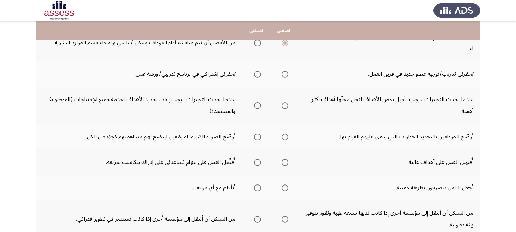
click at [283, 76] on span "Select an option" at bounding box center [284, 74] width 7 height 7
click at [283, 76] on input "Select an option" at bounding box center [284, 74] width 7 height 7
click at [256, 105] on span "Select an option" at bounding box center [257, 105] width 7 height 7
click at [256, 105] on input "Select an option" at bounding box center [257, 105] width 7 height 7
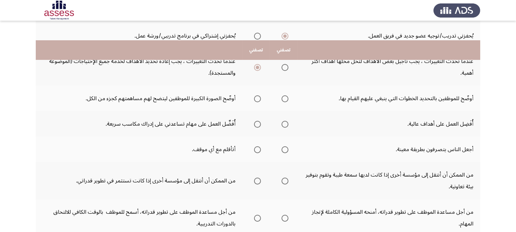
scroll to position [267, 0]
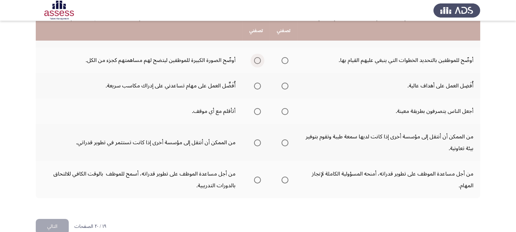
click at [257, 64] on span "Select an option" at bounding box center [257, 60] width 7 height 7
click at [257, 64] on input "Select an option" at bounding box center [257, 60] width 7 height 7
click at [284, 89] on span "Select an option" at bounding box center [284, 85] width 7 height 7
click at [284, 89] on input "Select an option" at bounding box center [284, 85] width 7 height 7
click at [252, 115] on label "Select an option" at bounding box center [256, 111] width 10 height 7
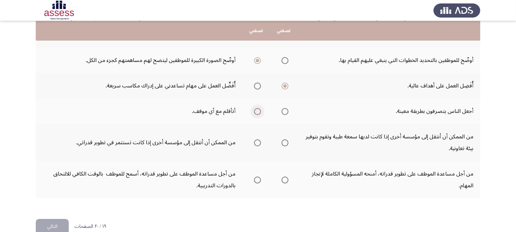
click at [254, 115] on input "Select an option" at bounding box center [257, 111] width 7 height 7
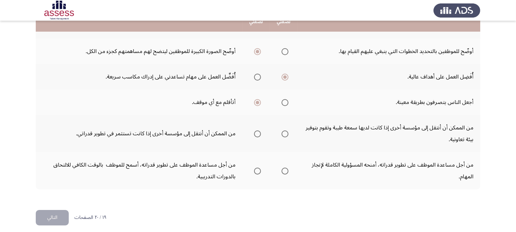
scroll to position [284, 0]
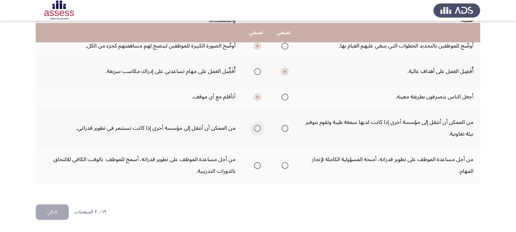
click at [255, 129] on span "Select an option" at bounding box center [257, 128] width 7 height 7
click at [255, 129] on input "Select an option" at bounding box center [257, 128] width 7 height 7
click at [284, 167] on span "Select an option" at bounding box center [284, 165] width 7 height 7
click at [284, 167] on input "Select an option" at bounding box center [284, 165] width 7 height 7
click at [40, 208] on button "التالي" at bounding box center [52, 211] width 33 height 15
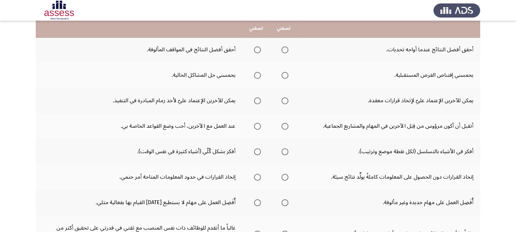
scroll to position [38, 0]
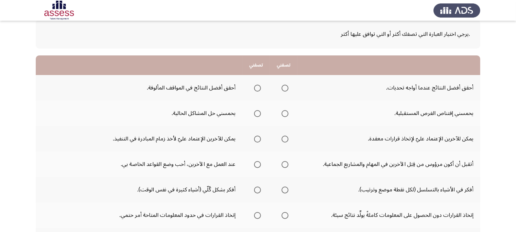
click at [286, 90] on span "Select an option" at bounding box center [284, 88] width 7 height 7
click at [286, 90] on input "Select an option" at bounding box center [284, 88] width 7 height 7
click at [285, 113] on span "Select an option" at bounding box center [285, 113] width 0 height 0
click at [285, 113] on input "Select an option" at bounding box center [284, 113] width 7 height 7
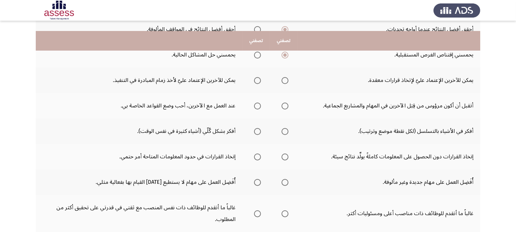
scroll to position [114, 0]
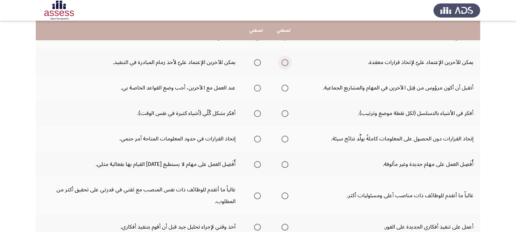
click at [285, 63] on span "Select an option" at bounding box center [284, 62] width 7 height 7
click at [285, 63] on input "Select an option" at bounding box center [284, 62] width 7 height 7
click at [286, 90] on span "Select an option" at bounding box center [284, 88] width 7 height 7
click at [286, 90] on input "Select an option" at bounding box center [284, 88] width 7 height 7
click at [258, 115] on span "Select an option" at bounding box center [257, 113] width 7 height 7
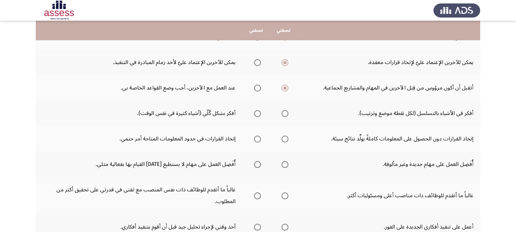
click at [258, 115] on input "Select an option" at bounding box center [257, 113] width 7 height 7
click at [256, 141] on span "Select an option" at bounding box center [257, 138] width 7 height 7
click at [256, 141] on input "Select an option" at bounding box center [257, 138] width 7 height 7
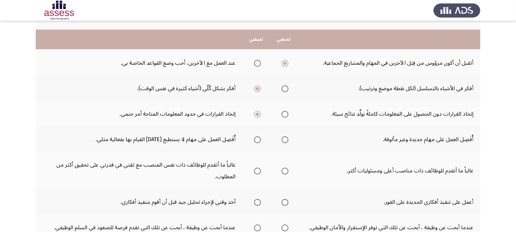
scroll to position [153, 0]
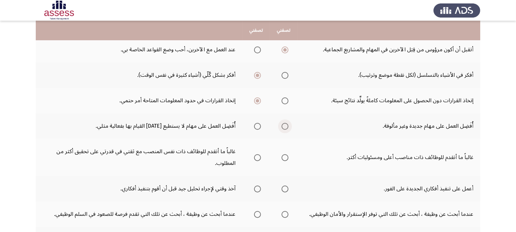
click at [283, 129] on span "Select an option" at bounding box center [284, 126] width 7 height 7
click at [283, 129] on input "Select an option" at bounding box center [284, 126] width 7 height 7
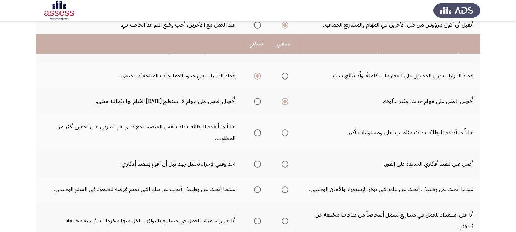
scroll to position [191, 0]
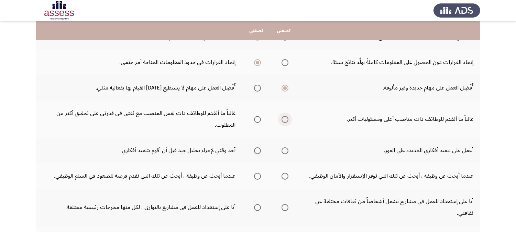
click at [283, 121] on span "Select an option" at bounding box center [284, 119] width 7 height 7
click at [283, 121] on input "Select an option" at bounding box center [284, 119] width 7 height 7
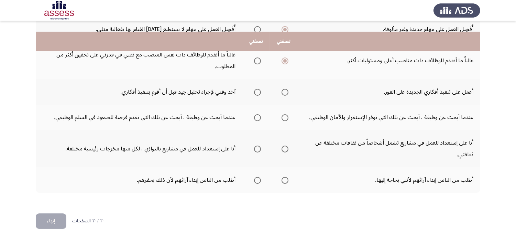
scroll to position [260, 0]
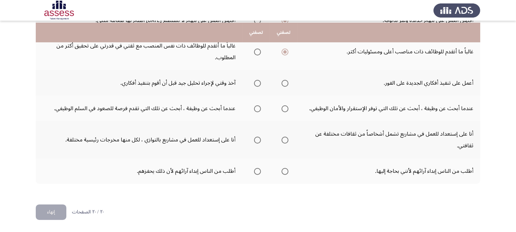
click at [256, 84] on span "Select an option" at bounding box center [257, 83] width 7 height 7
click at [256, 84] on input "Select an option" at bounding box center [257, 83] width 7 height 7
click at [254, 111] on span "Select an option" at bounding box center [257, 108] width 7 height 7
click at [254, 111] on input "Select an option" at bounding box center [257, 108] width 7 height 7
click at [284, 141] on span "Select an option" at bounding box center [284, 139] width 7 height 7
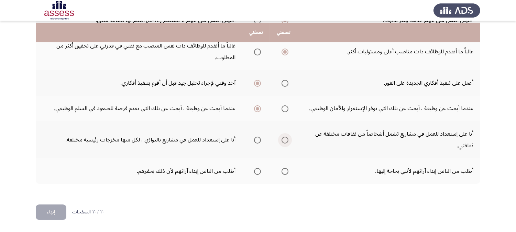
click at [284, 141] on input "Select an option" at bounding box center [284, 139] width 7 height 7
click at [256, 172] on span "Select an option" at bounding box center [257, 171] width 7 height 7
click at [256, 172] on input "Select an option" at bounding box center [257, 171] width 7 height 7
click at [47, 208] on button "إنهاء" at bounding box center [51, 211] width 31 height 15
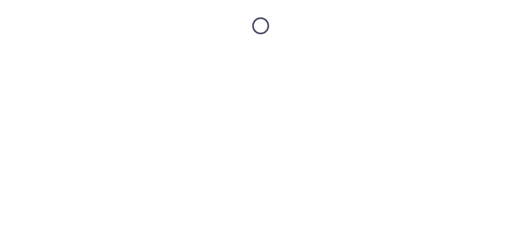
scroll to position [0, 0]
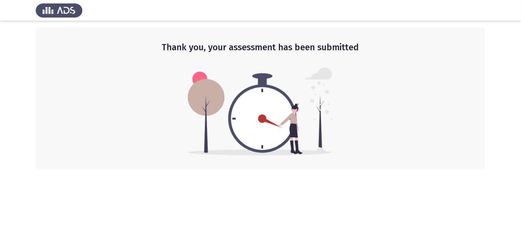
click at [66, 9] on img at bounding box center [59, 10] width 47 height 19
